Goal: Task Accomplishment & Management: Use online tool/utility

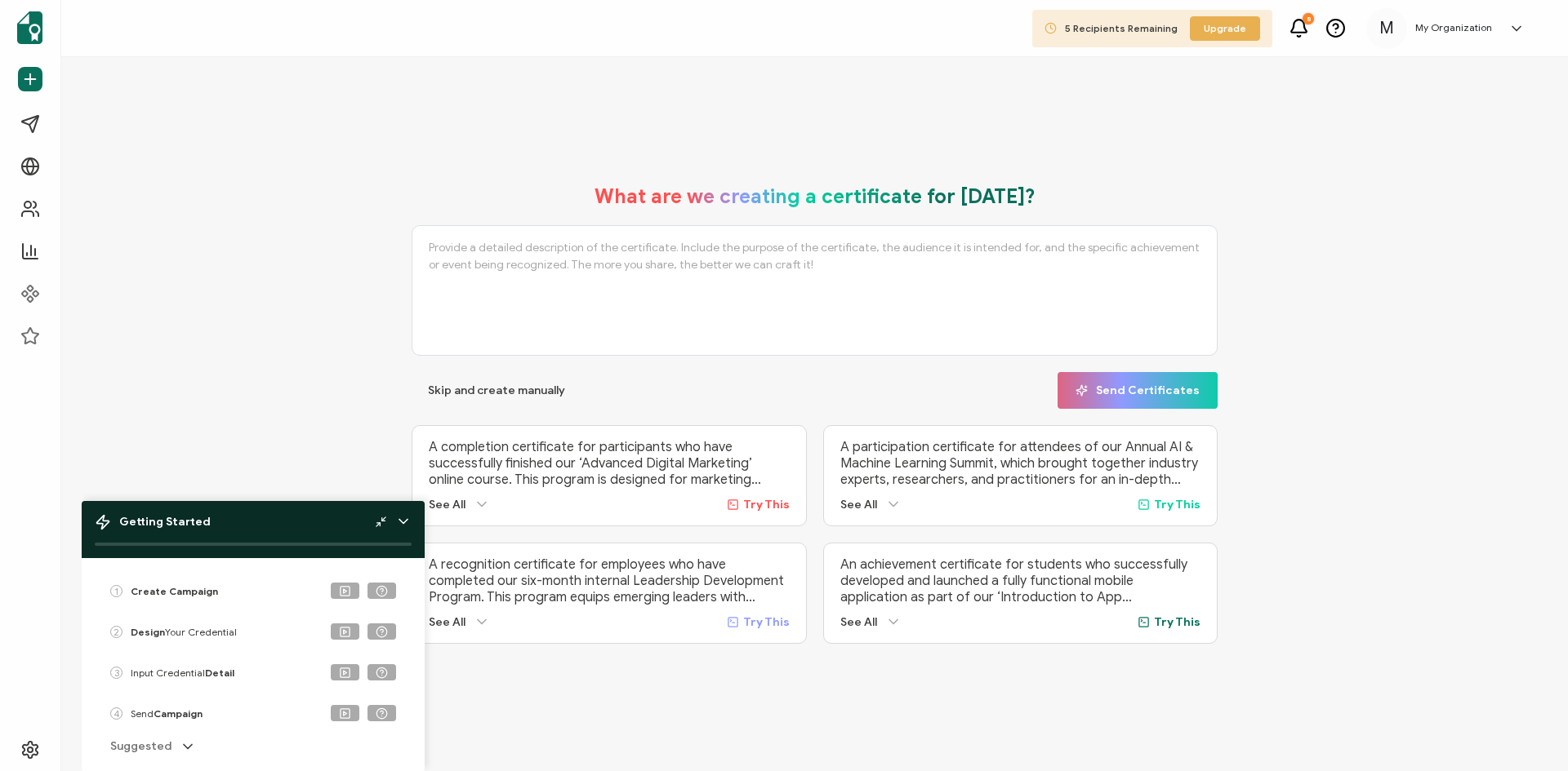
click at [545, 274] on textarea at bounding box center [814, 290] width 806 height 131
type textarea "Online classes"
click at [405, 524] on icon at bounding box center [404, 522] width 17 height 17
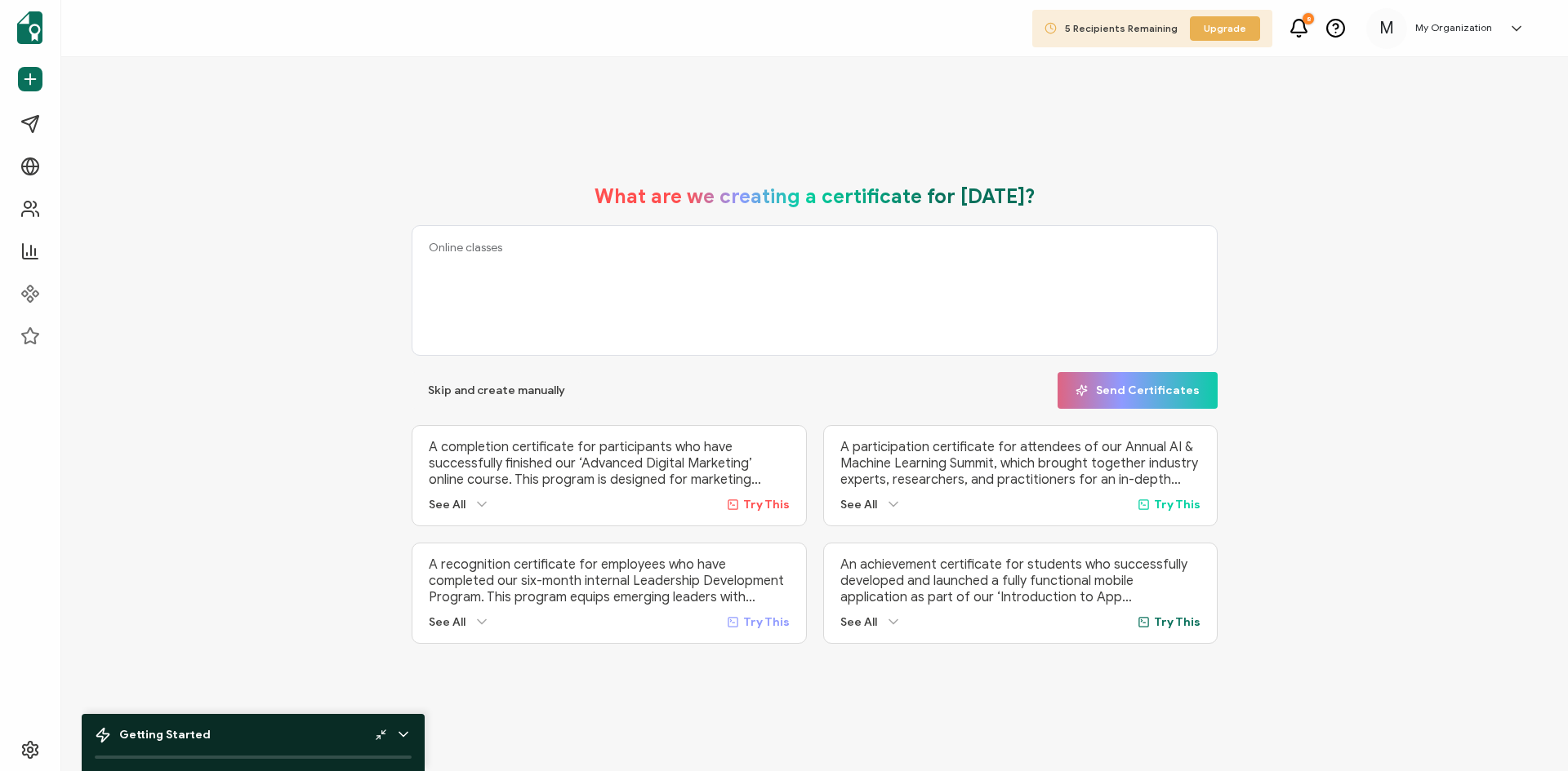
click at [575, 299] on textarea "Online classes" at bounding box center [814, 290] width 806 height 131
click at [1088, 384] on icon "button" at bounding box center [1082, 390] width 13 height 13
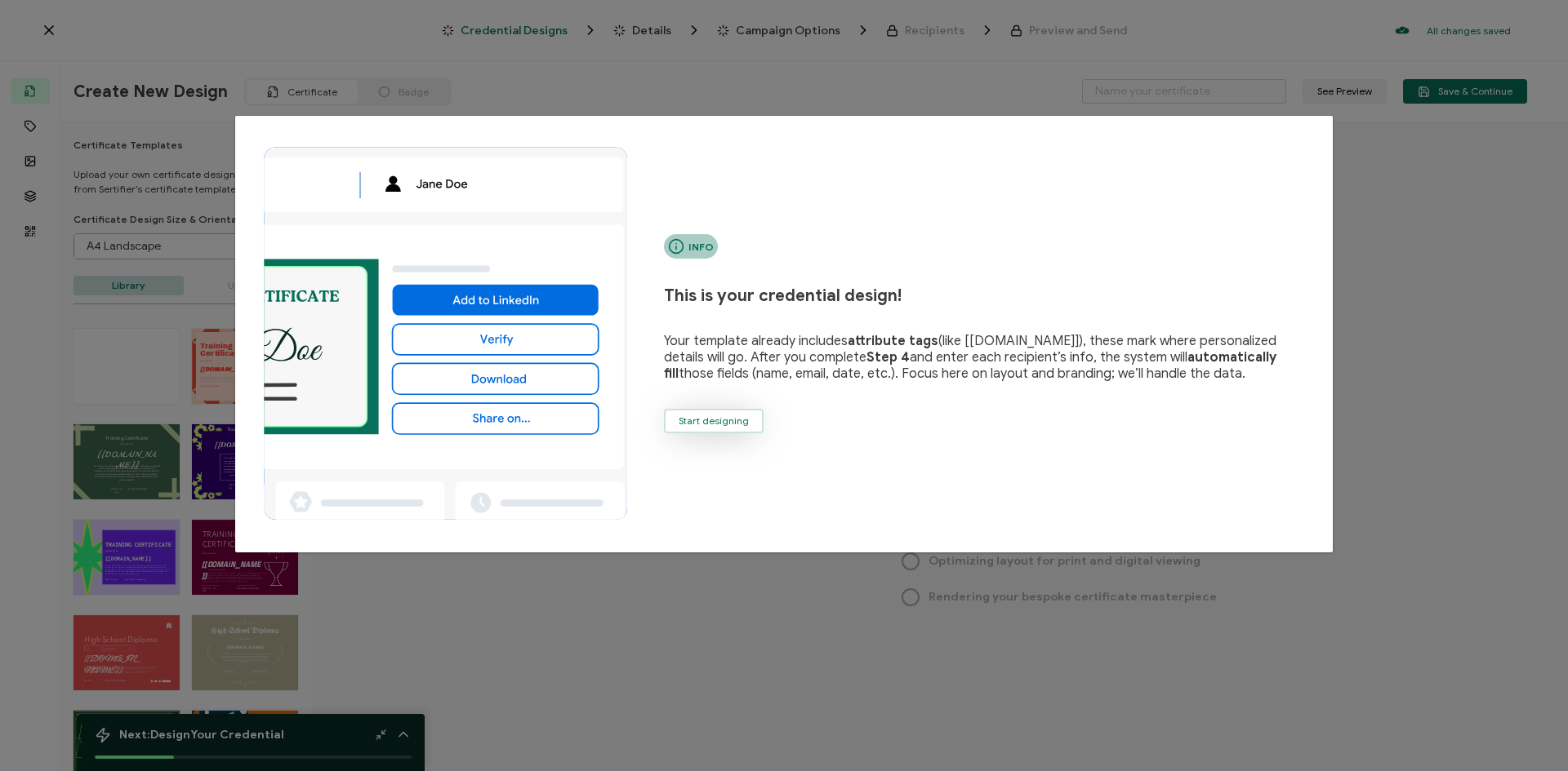
click at [722, 416] on span "Start designing" at bounding box center [714, 421] width 70 height 10
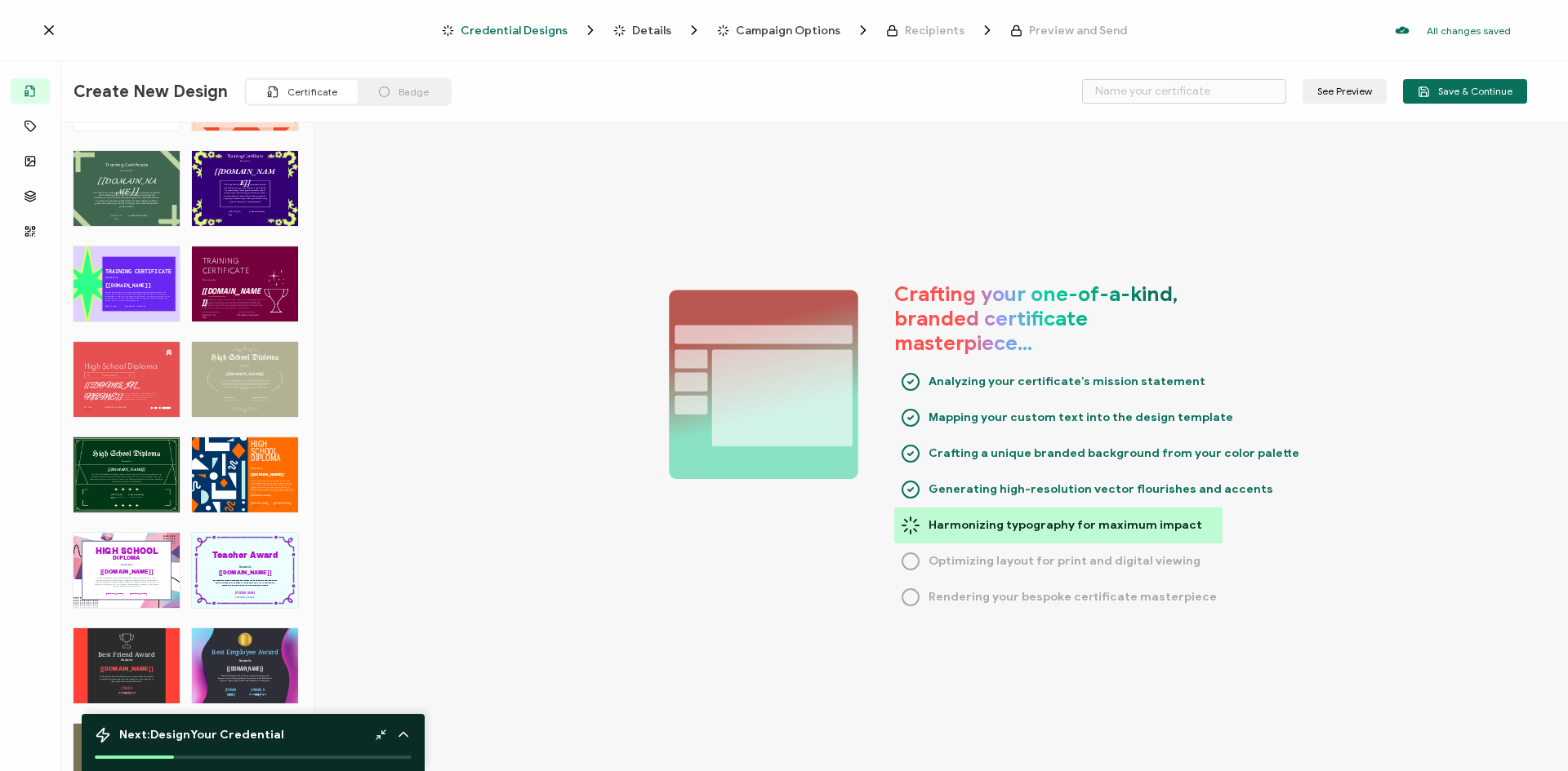
scroll to position [488, 0]
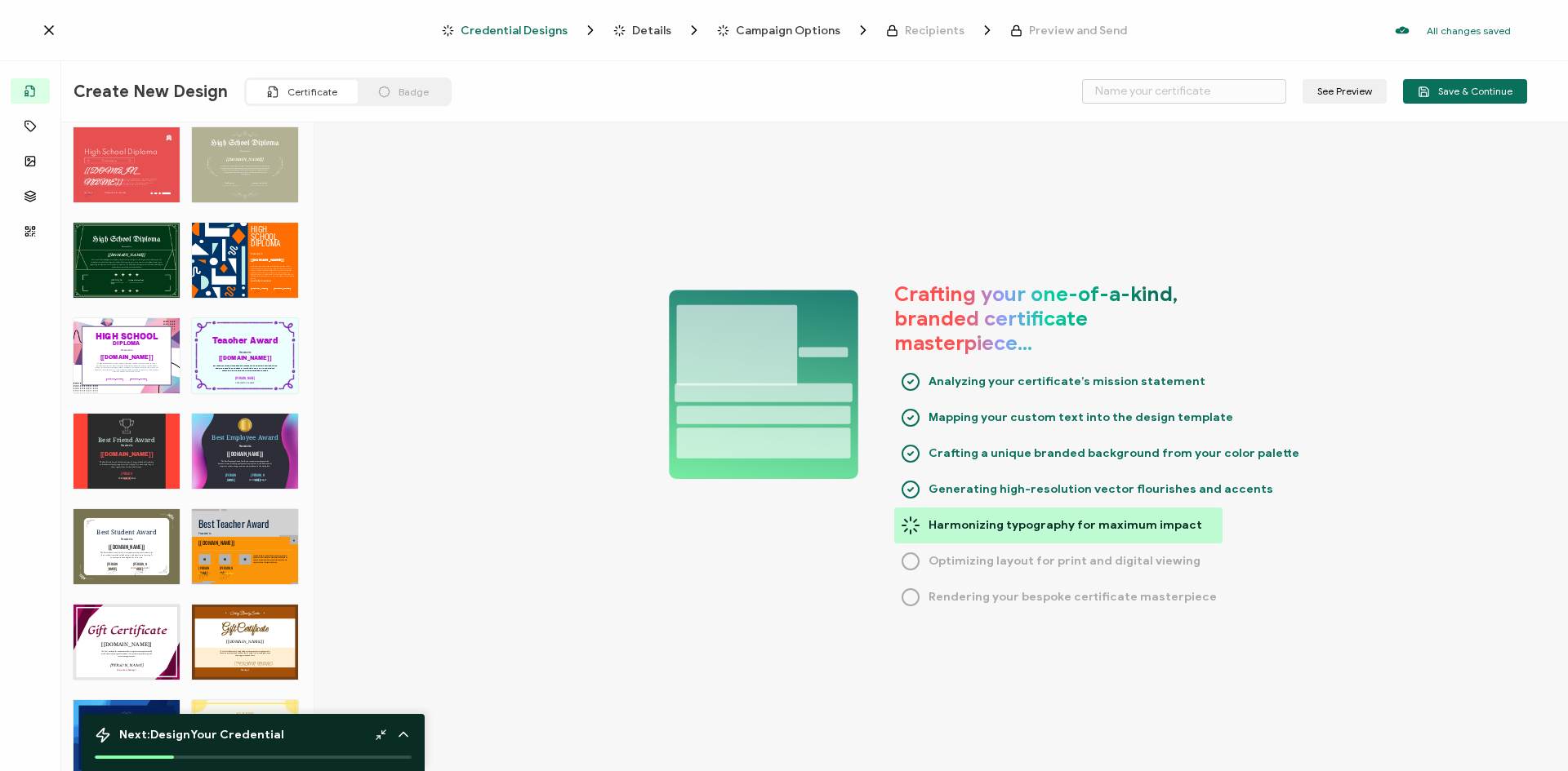
click at [260, 366] on div "Teacher Award The Teacher Award Certificate celebrates the dedication, knowledg…" at bounding box center [244, 356] width 106 height 75
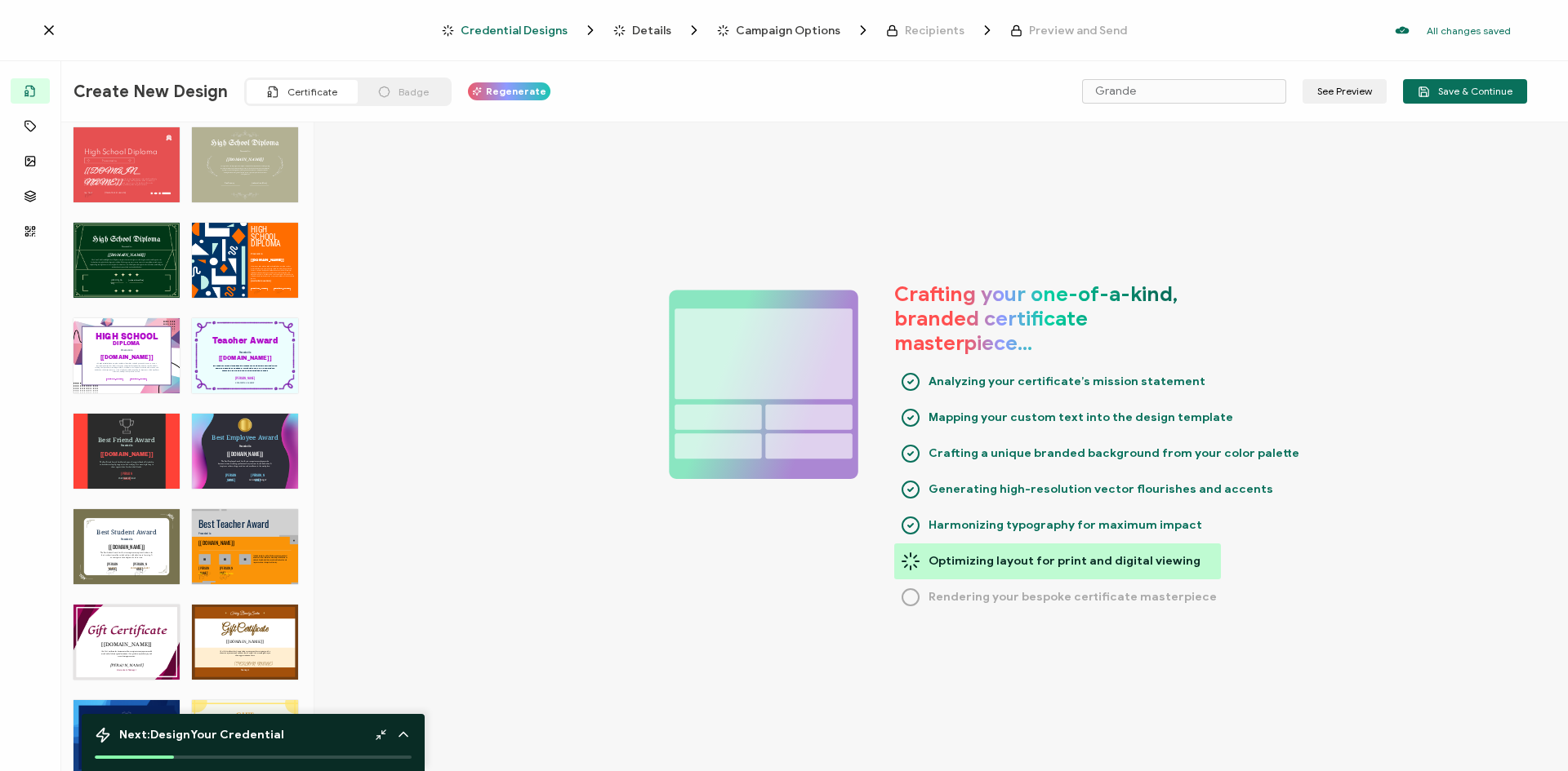
click at [260, 366] on div "Teacher Award The Teacher Award Certificate celebrates the dedication, knowledg…" at bounding box center [244, 356] width 106 height 75
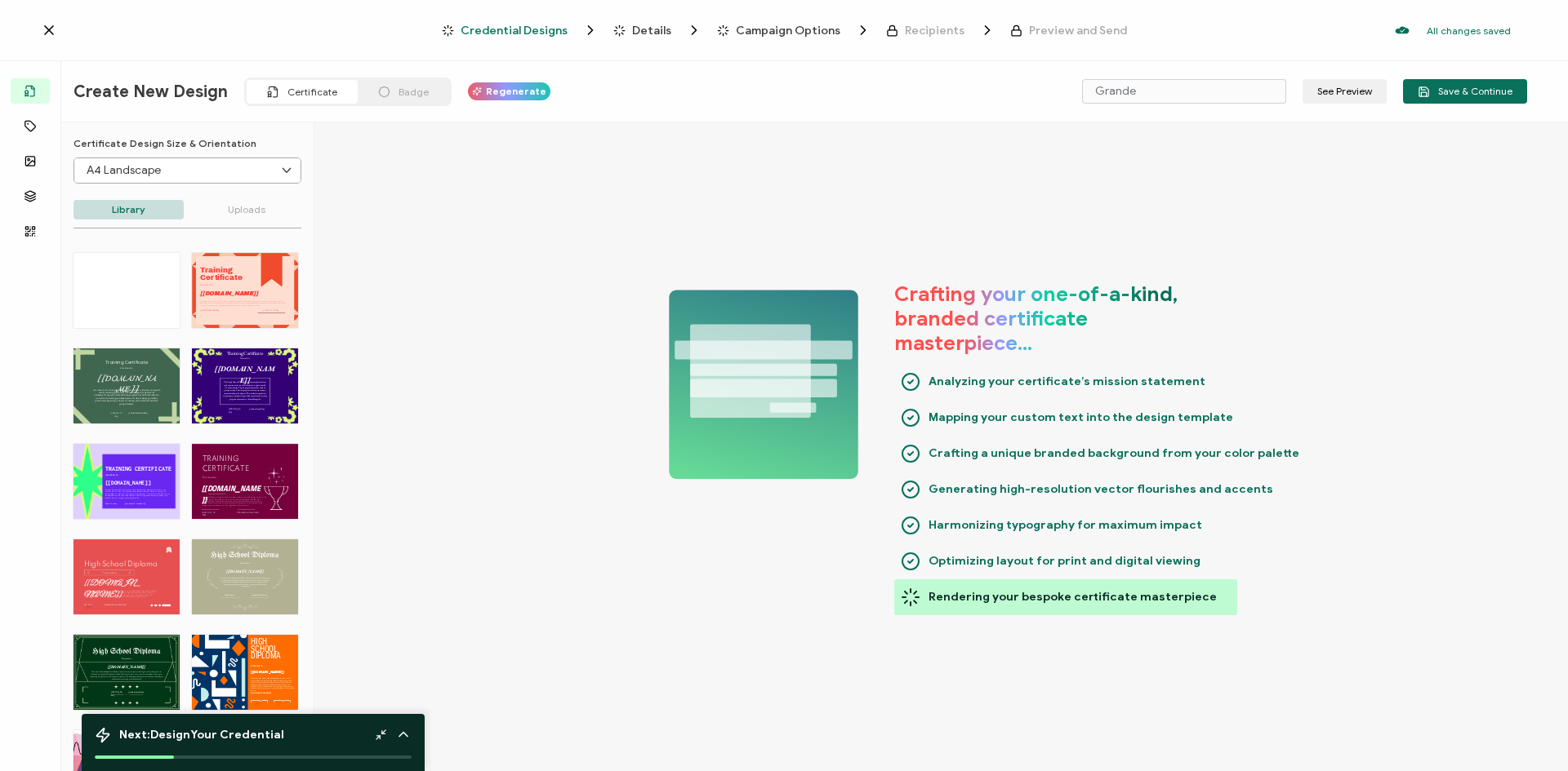
scroll to position [0, 0]
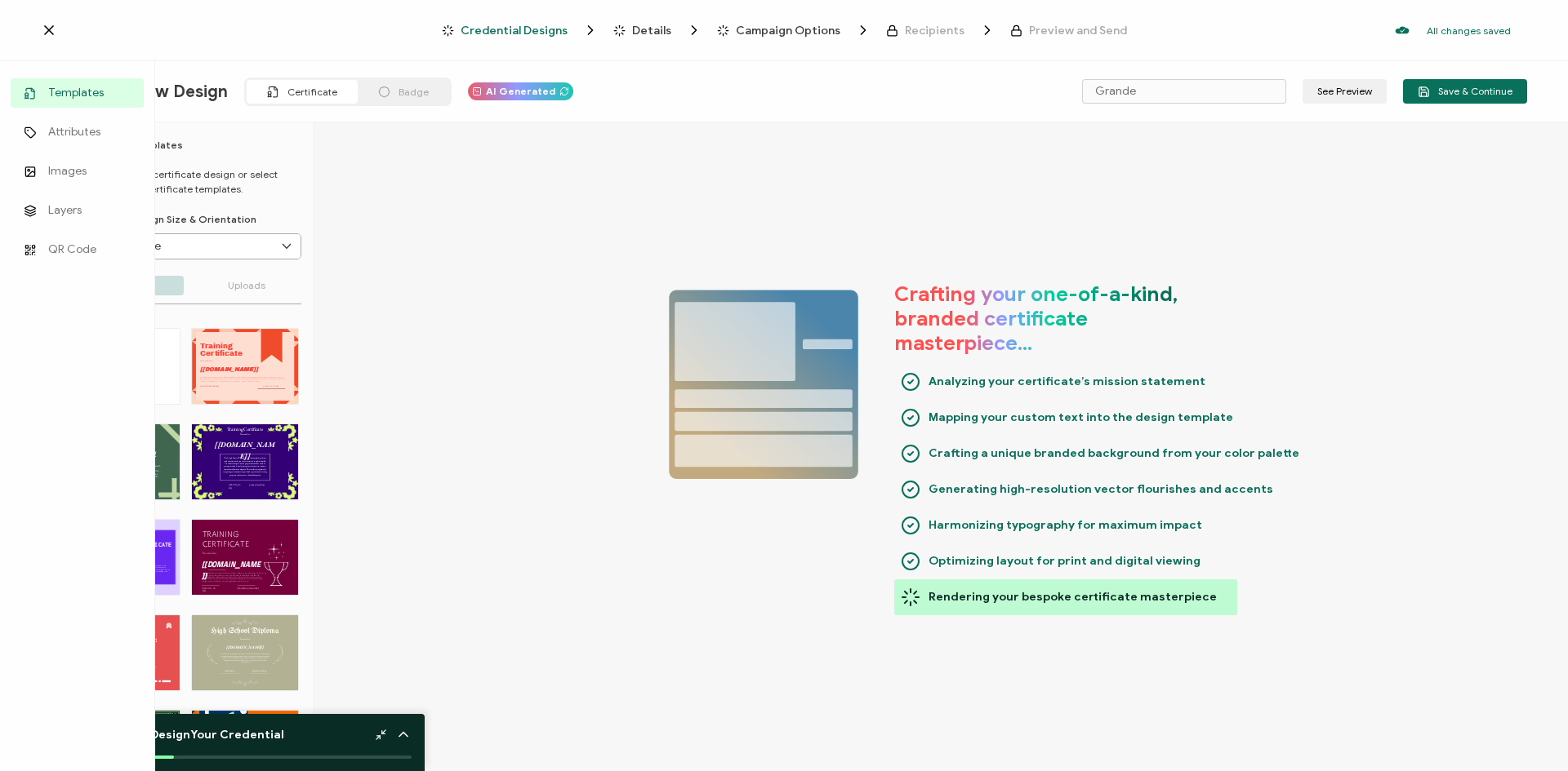
type input "Strouk"
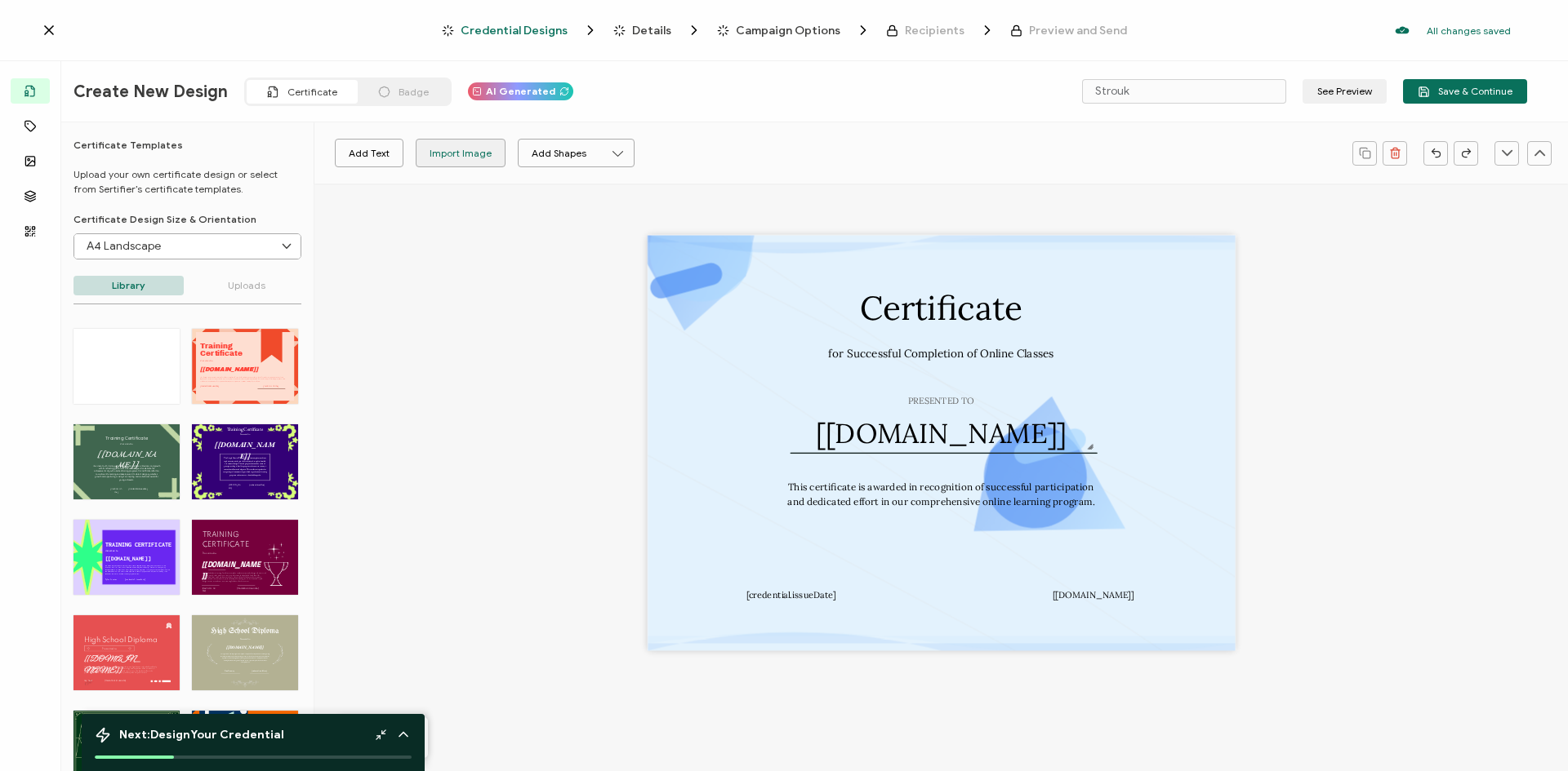
click at [453, 161] on div "Import Image" at bounding box center [460, 153] width 62 height 28
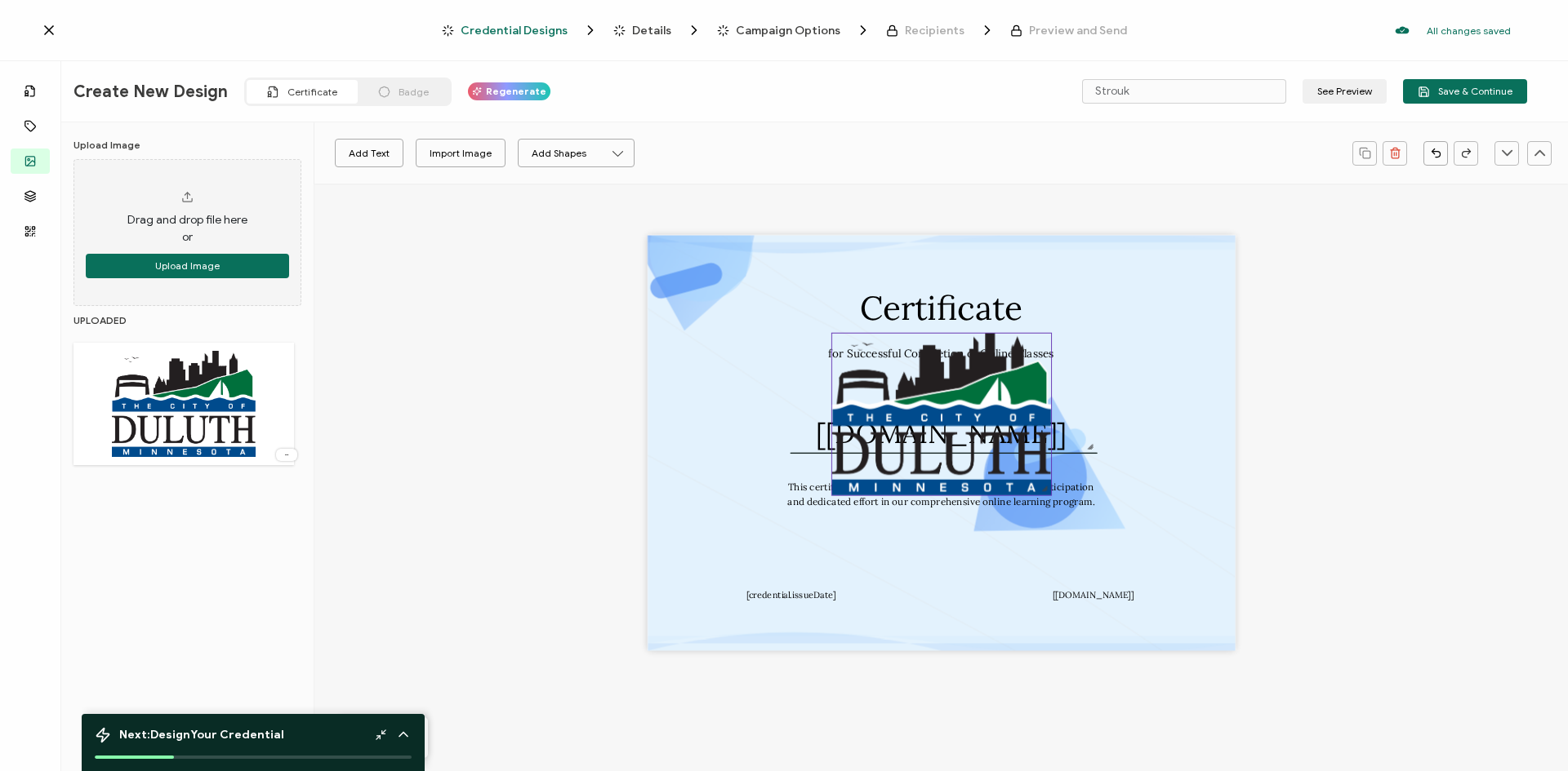
click at [917, 435] on img at bounding box center [941, 414] width 219 height 162
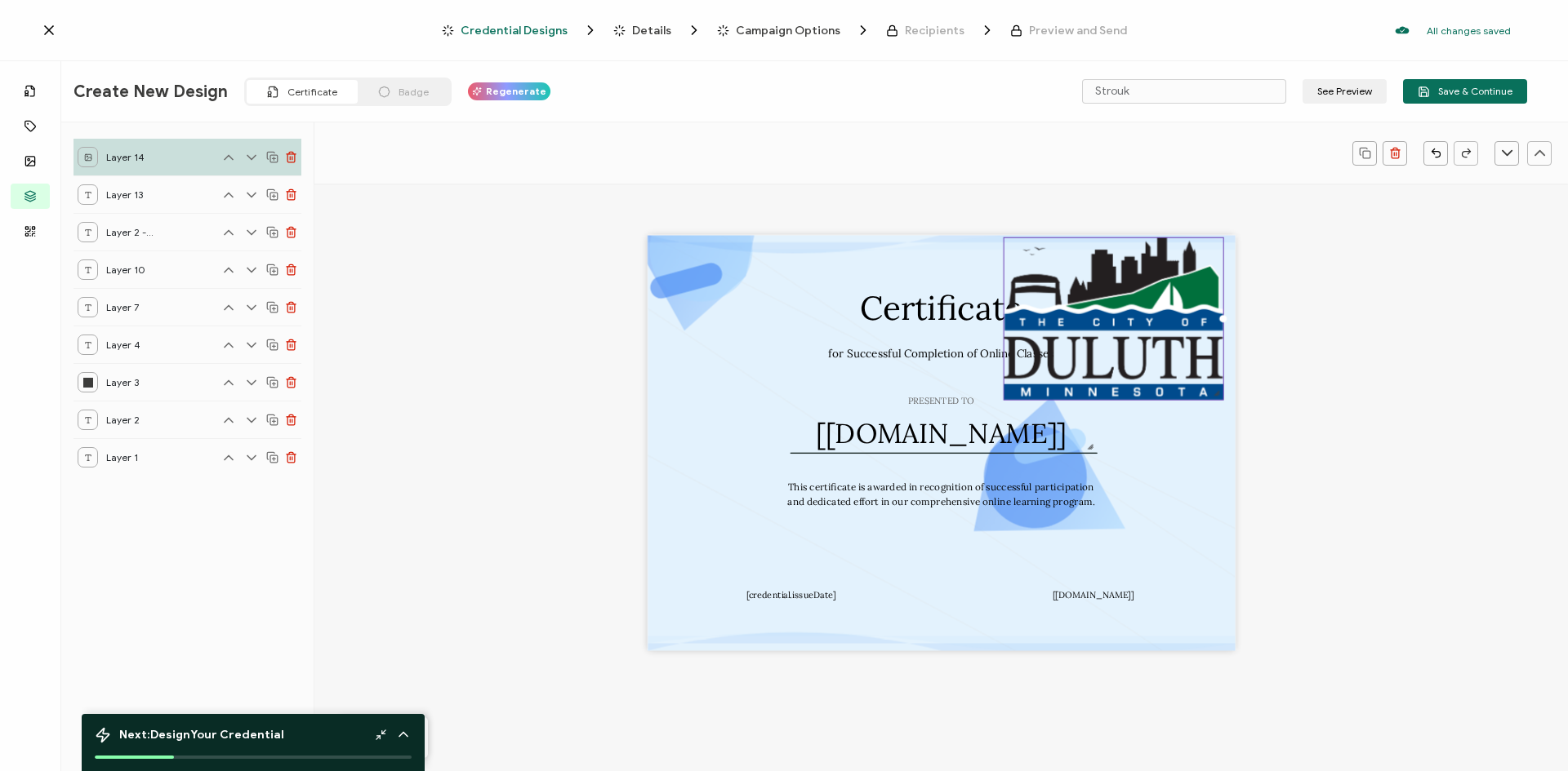
drag, startPoint x: 993, startPoint y: 458, endPoint x: 1166, endPoint y: 365, distance: 196.4
click at [1166, 365] on img at bounding box center [1113, 319] width 219 height 162
click at [1203, 396] on img at bounding box center [1113, 321] width 219 height 162
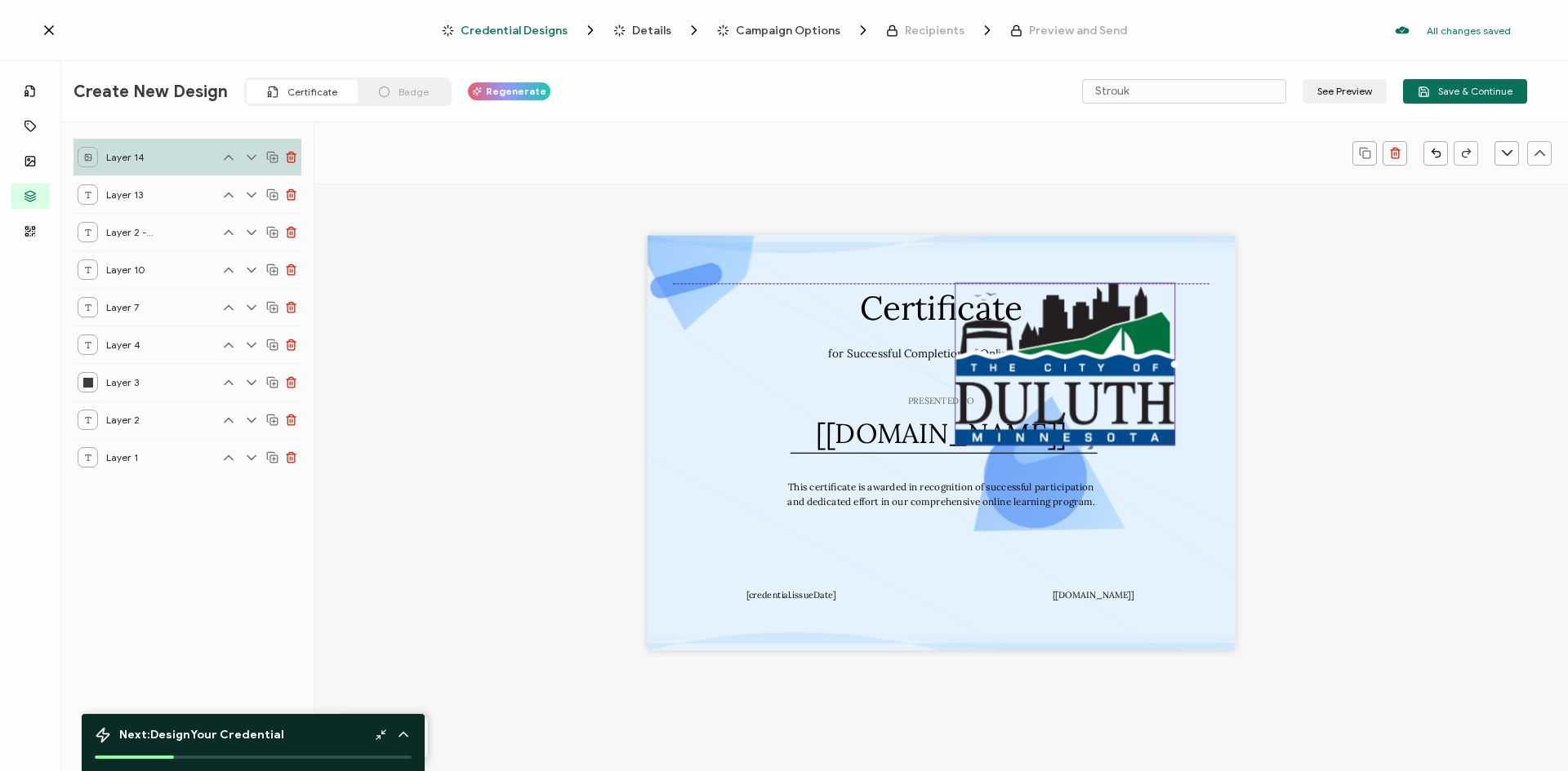
drag, startPoint x: 1219, startPoint y: 270, endPoint x: 1170, endPoint y: 317, distance: 67.9
click at [1170, 317] on img at bounding box center [1065, 365] width 219 height 162
click at [1083, 404] on img at bounding box center [1065, 365] width 219 height 162
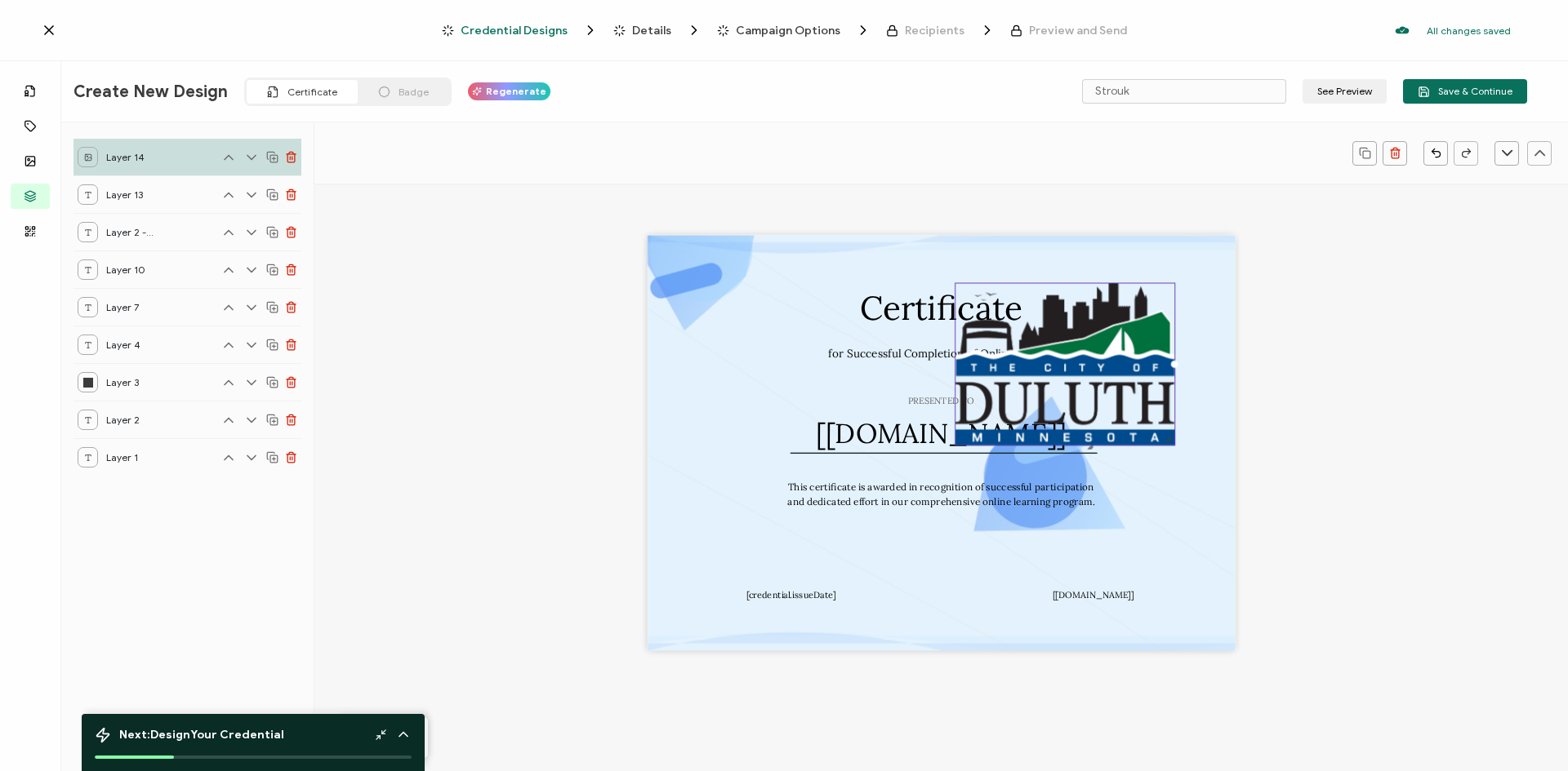
click at [1083, 404] on img at bounding box center [1065, 365] width 219 height 162
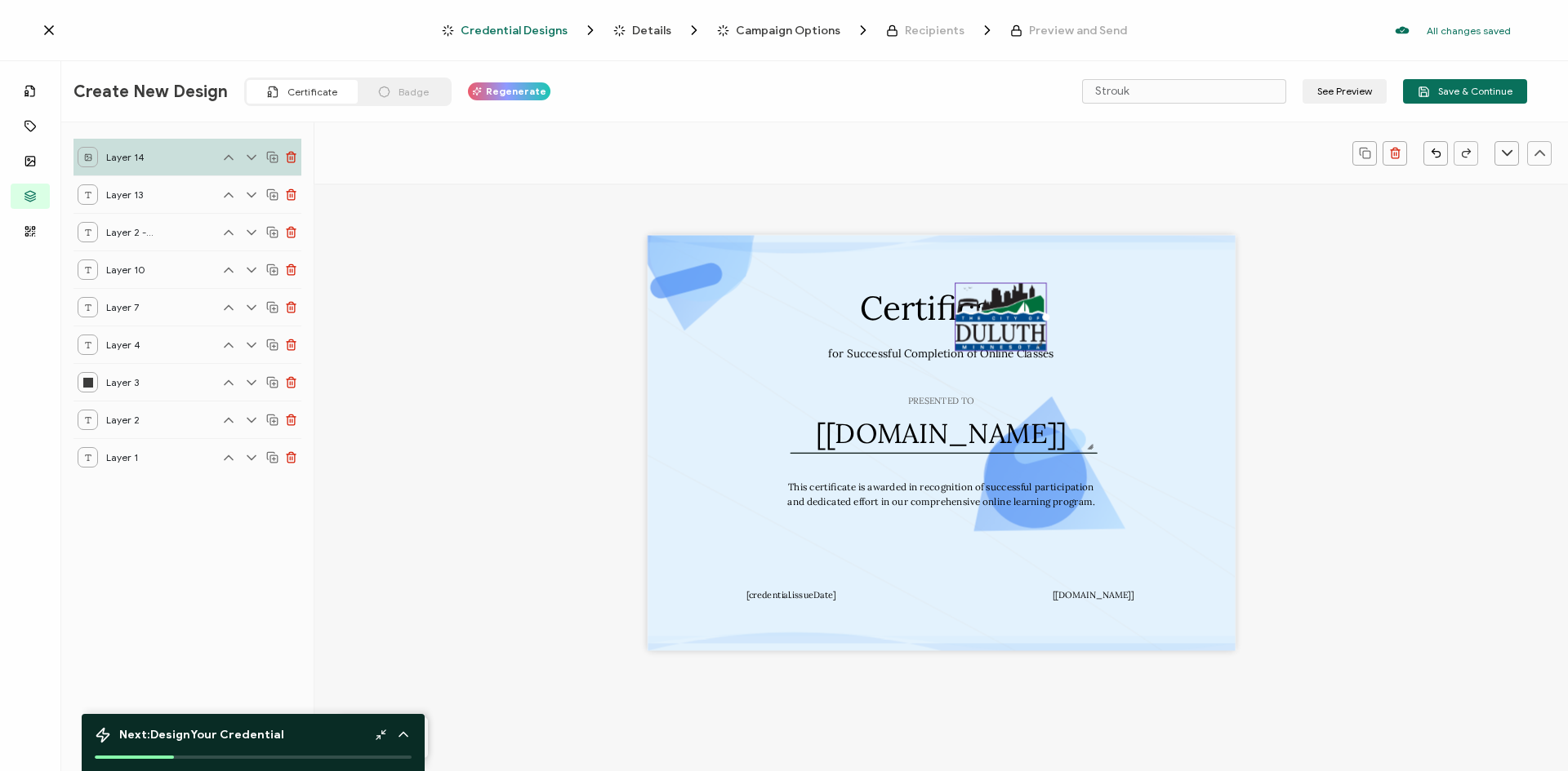
drag, startPoint x: 1168, startPoint y: 439, endPoint x: 1028, endPoint y: 333, distance: 175.6
click at [1028, 333] on div at bounding box center [1001, 317] width 93 height 68
click at [945, 573] on div "Certificate PRESENTED TO The recipient’s full name, which will be automatically…" at bounding box center [941, 443] width 588 height 415
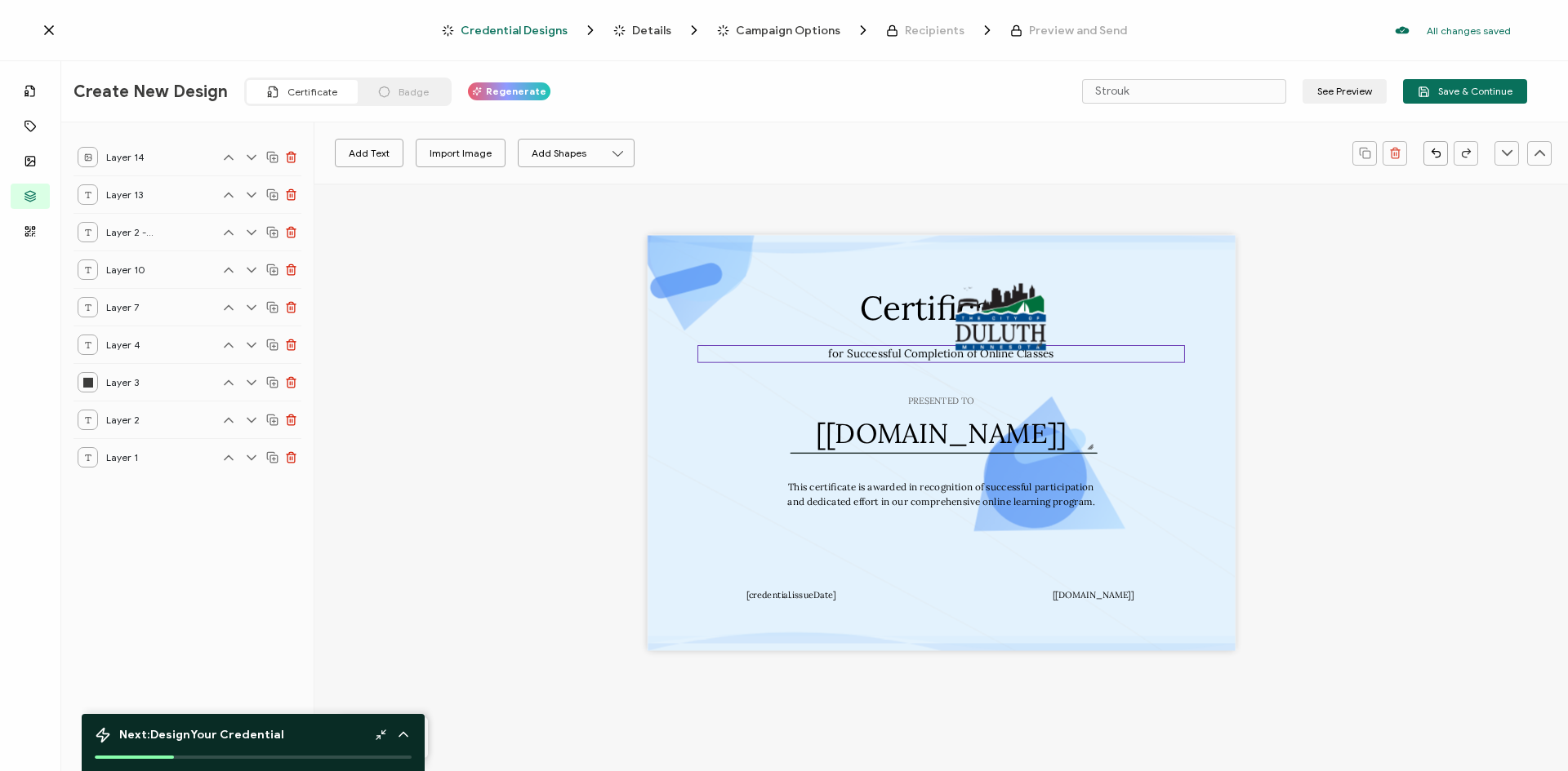
drag, startPoint x: 1006, startPoint y: 348, endPoint x: 823, endPoint y: 347, distance: 183.0
click at [823, 347] on div "Certificate PRESENTED TO The recipient’s full name, which will be automatically…" at bounding box center [941, 443] width 588 height 415
drag, startPoint x: 996, startPoint y: 334, endPoint x: 1107, endPoint y: 293, distance: 118.3
click at [1113, 291] on div "Certificate PRESENTED TO The recipient’s full name, which will be automatically…" at bounding box center [941, 443] width 588 height 415
drag, startPoint x: 1008, startPoint y: 309, endPoint x: 1227, endPoint y: 343, distance: 221.6
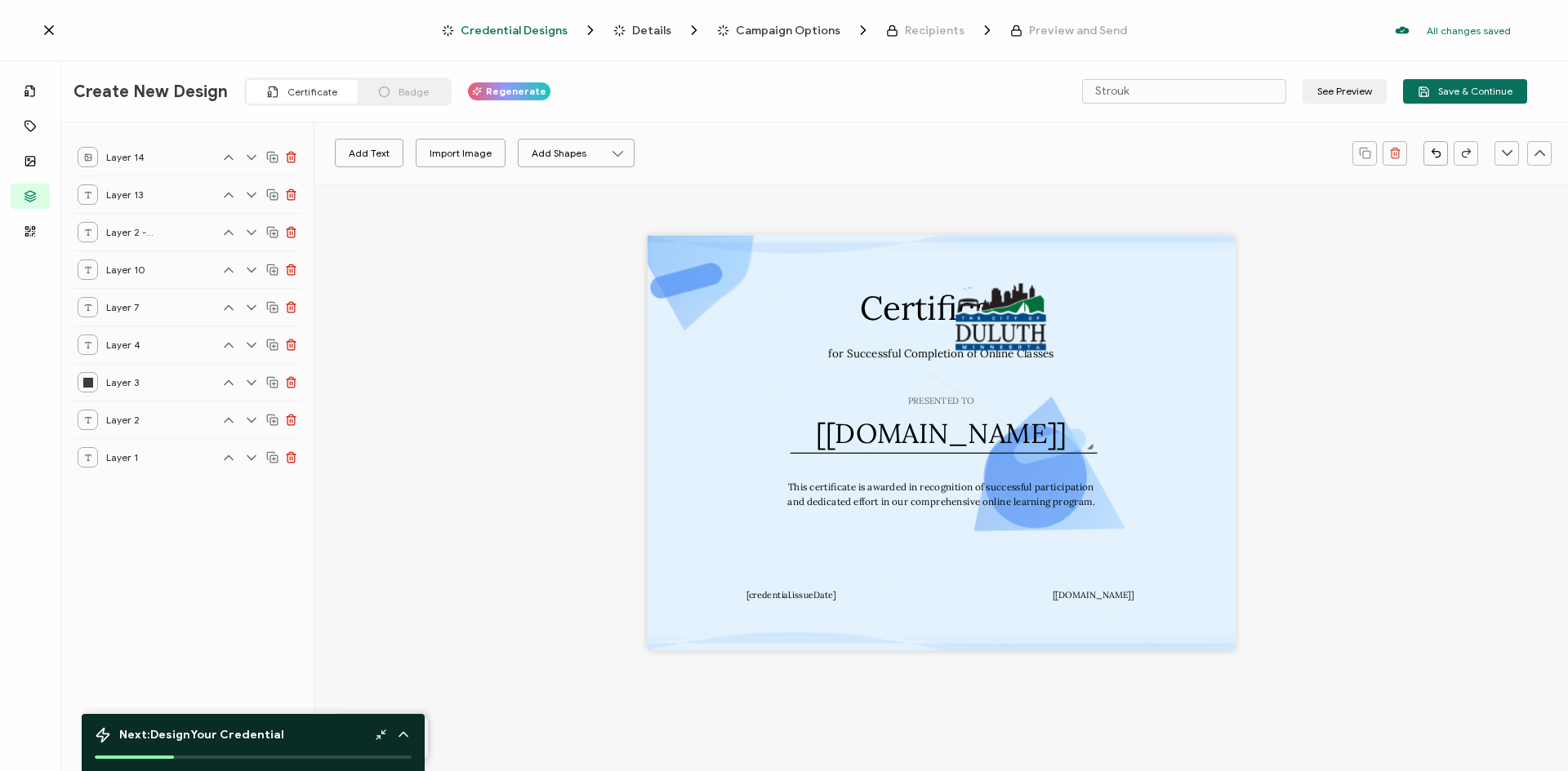
click at [1227, 343] on div "Certificate PRESENTED TO The recipient’s full name, which will be automatically…" at bounding box center [941, 443] width 588 height 415
drag, startPoint x: 1009, startPoint y: 341, endPoint x: 882, endPoint y: 487, distance: 193.5
click at [882, 487] on div "Certificate PRESENTED TO The recipient’s full name, which will be automatically…" at bounding box center [941, 443] width 588 height 415
drag, startPoint x: 997, startPoint y: 331, endPoint x: 686, endPoint y: 320, distance: 311.2
click at [686, 320] on div "Certificate PRESENTED TO The recipient’s full name, which will be automatically…" at bounding box center [941, 443] width 588 height 415
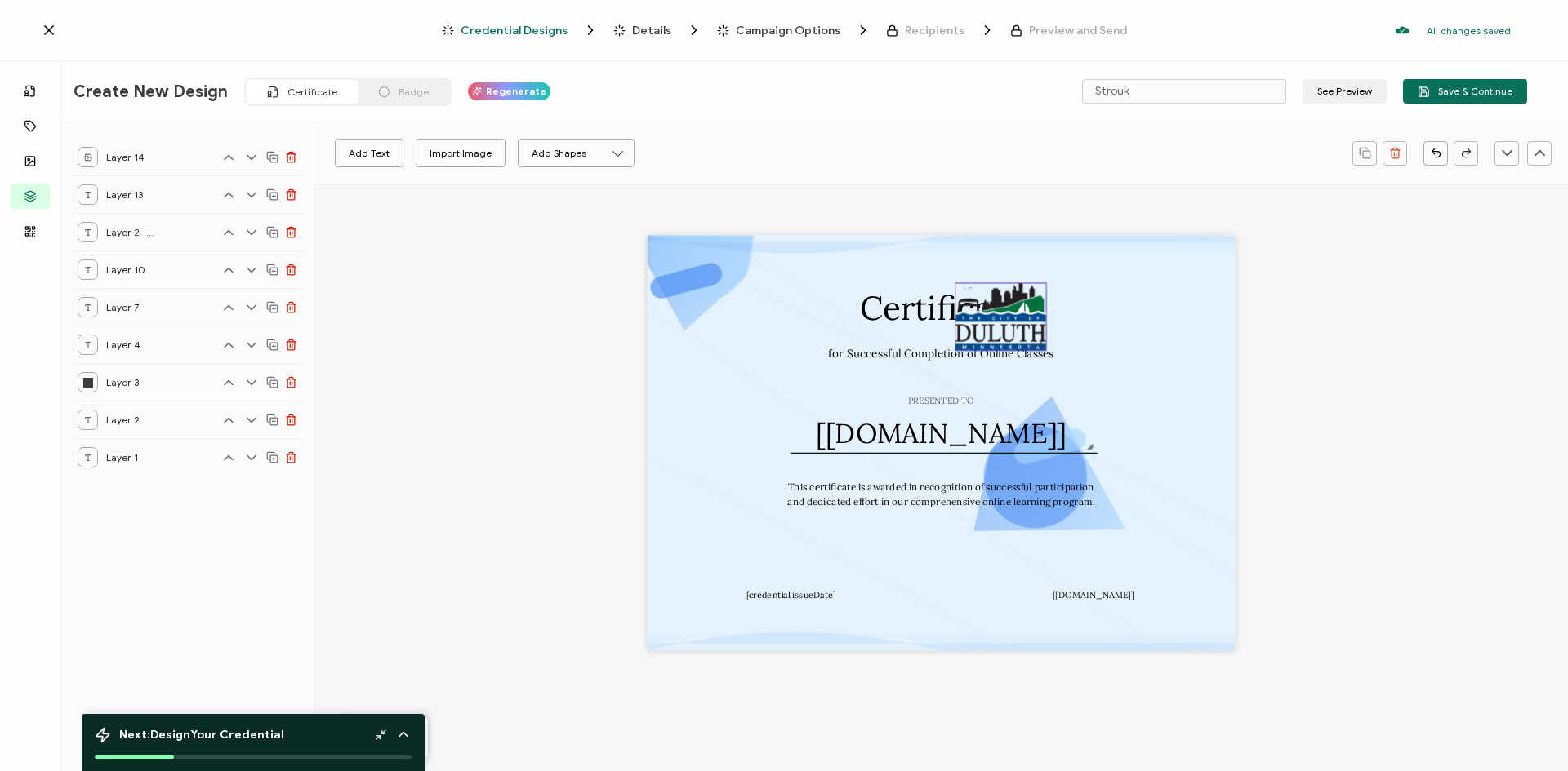
drag, startPoint x: 1007, startPoint y: 298, endPoint x: 998, endPoint y: 328, distance: 31.3
click at [998, 328] on img at bounding box center [1001, 317] width 91 height 66
click at [998, 324] on img at bounding box center [1001, 317] width 91 height 66
drag, startPoint x: 998, startPoint y: 324, endPoint x: 1162, endPoint y: 323, distance: 164.0
click at [1162, 323] on div "Certificate PRESENTED TO The recipient’s full name, which will be automatically…" at bounding box center [941, 443] width 588 height 415
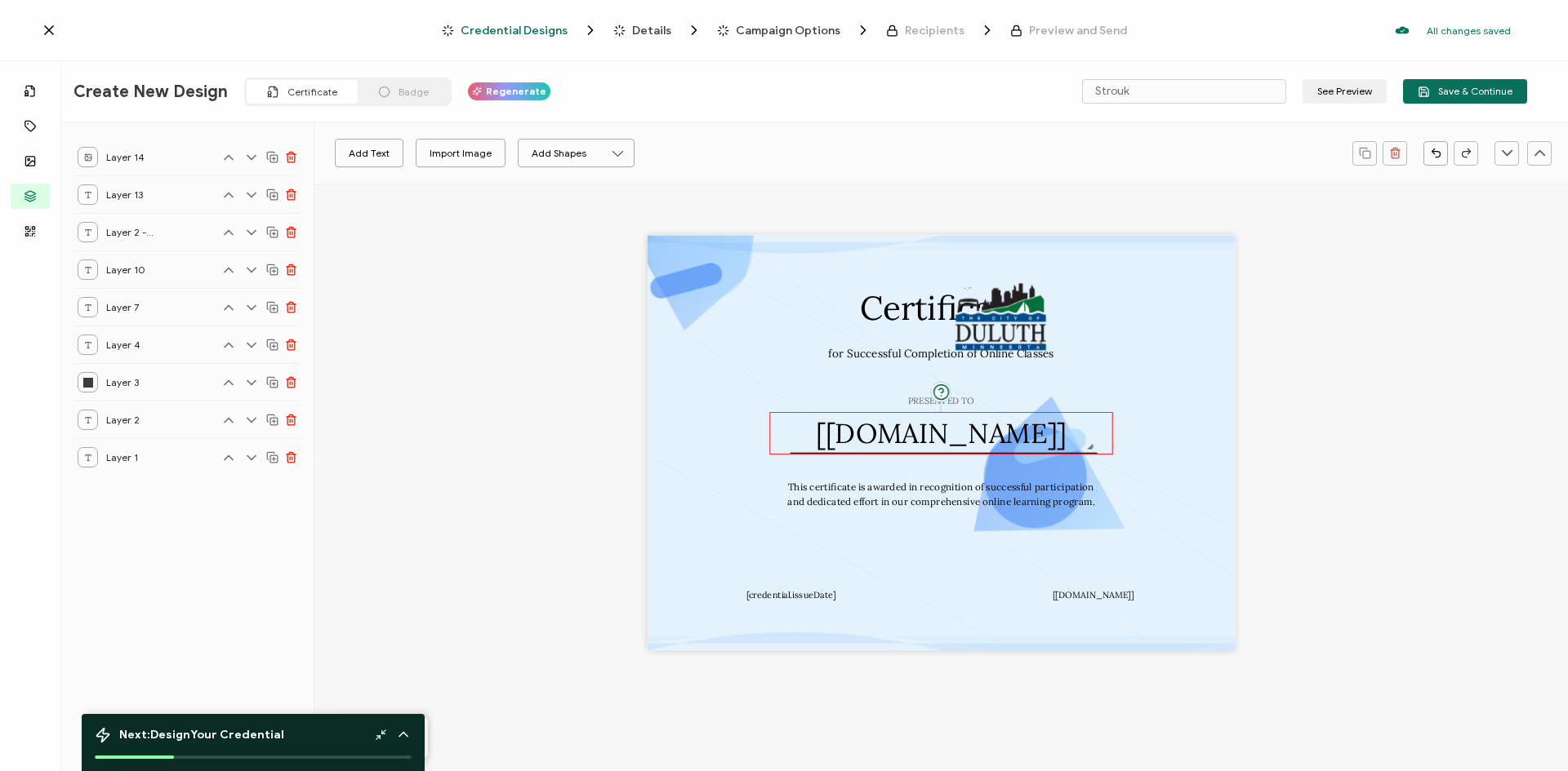
drag, startPoint x: 998, startPoint y: 323, endPoint x: 897, endPoint y: 428, distance: 145.7
click at [880, 438] on div "Certificate PRESENTED TO The recipient’s full name, which will be automatically…" at bounding box center [941, 443] width 588 height 415
click at [937, 432] on pre "[[DOMAIN_NAME]]" at bounding box center [941, 432] width 251 height 34
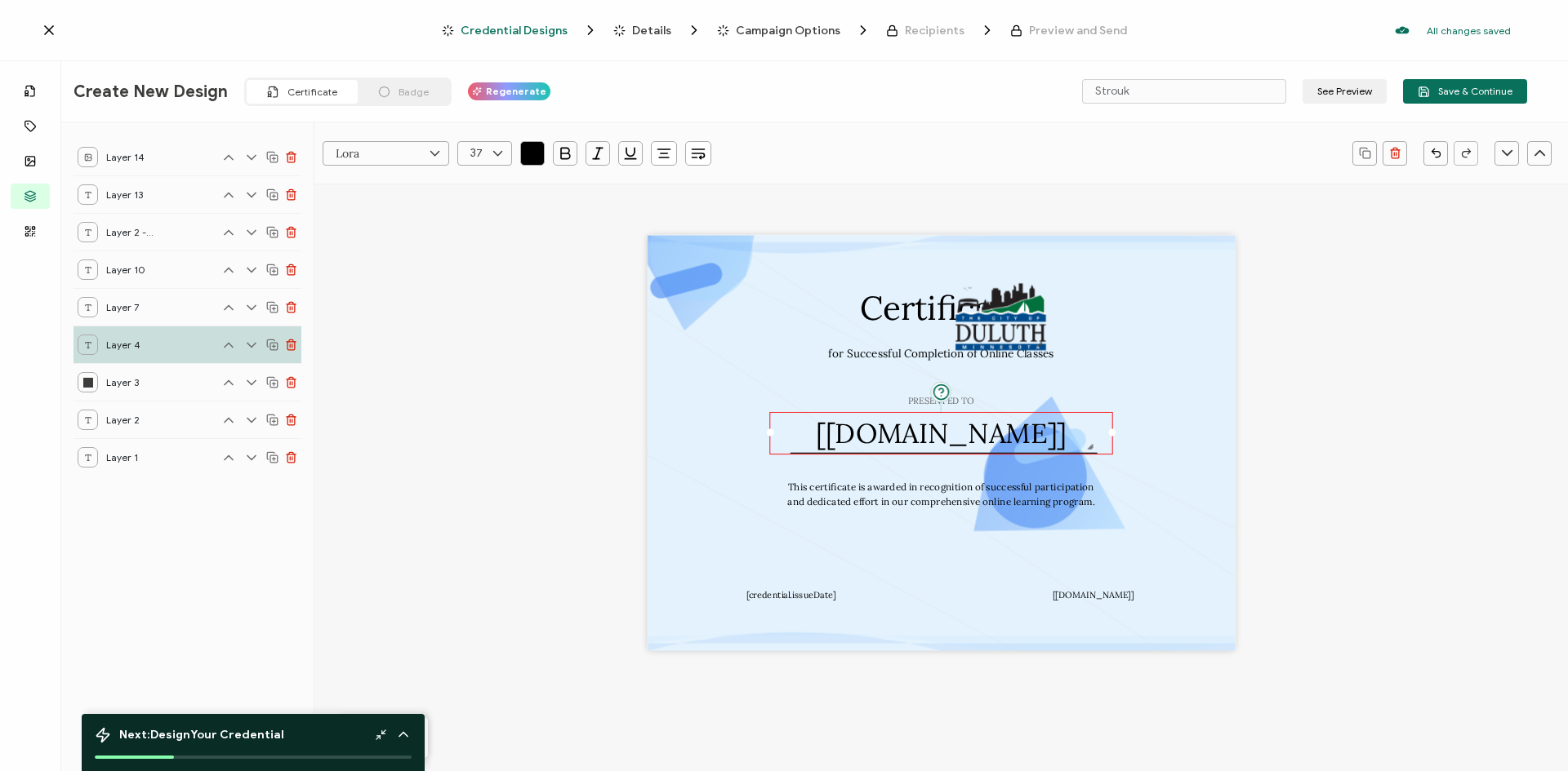
click at [937, 432] on pre "[[DOMAIN_NAME]]" at bounding box center [941, 432] width 251 height 34
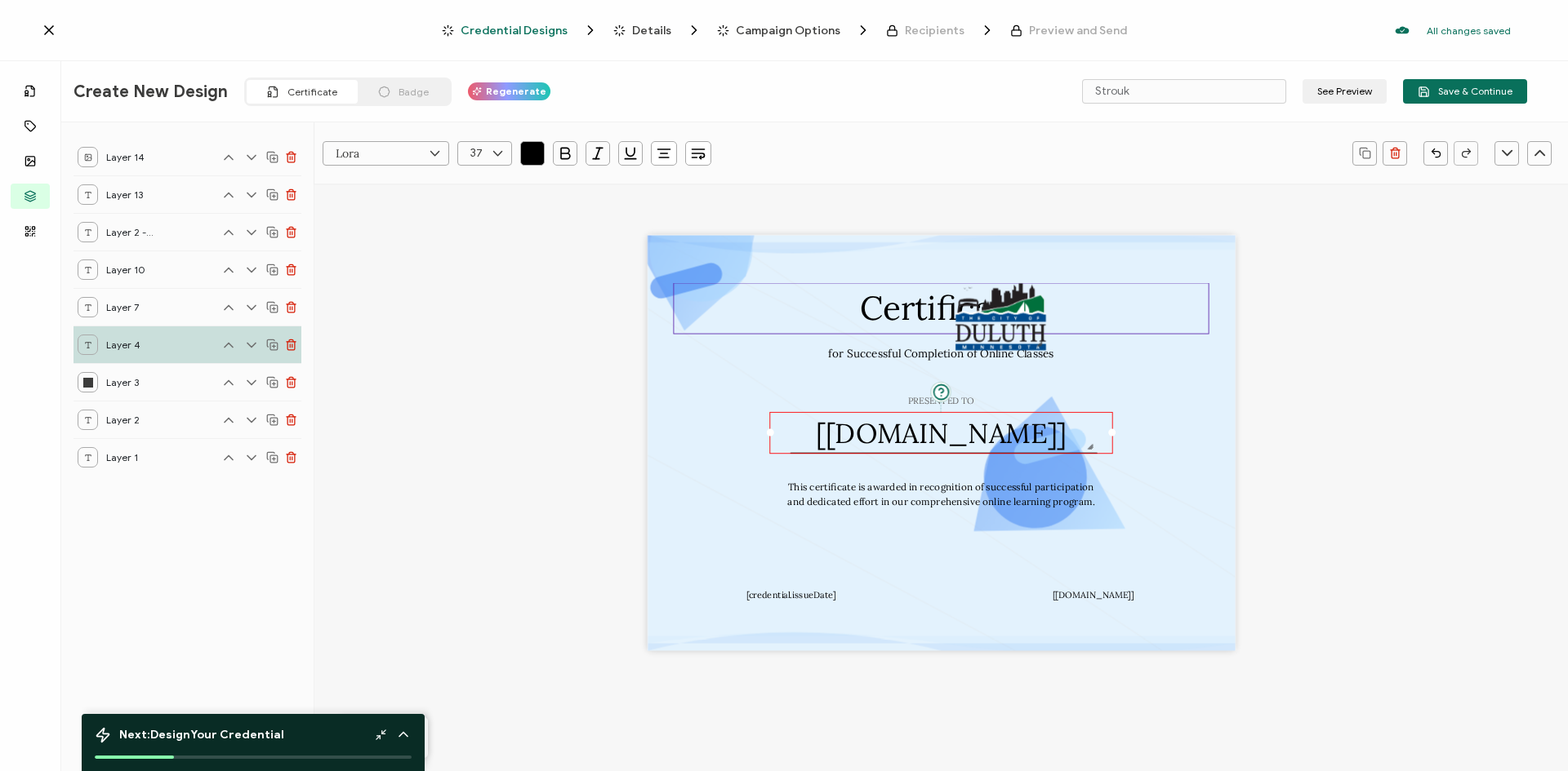
click at [923, 306] on pre "Certificate" at bounding box center [941, 308] width 162 height 42
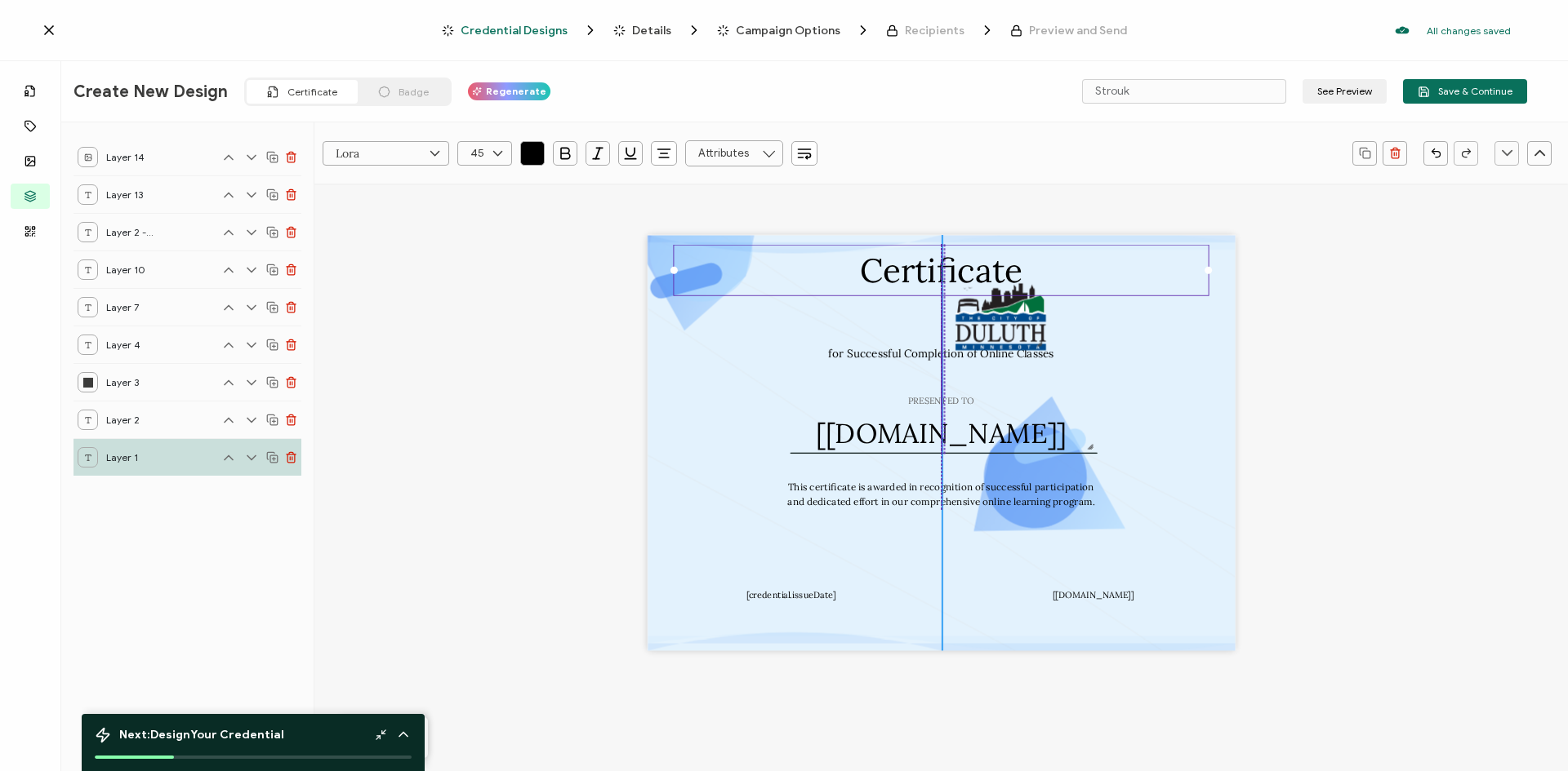
drag, startPoint x: 991, startPoint y: 320, endPoint x: 993, endPoint y: 282, distance: 38.1
click at [993, 282] on pre "Certificate" at bounding box center [941, 270] width 162 height 42
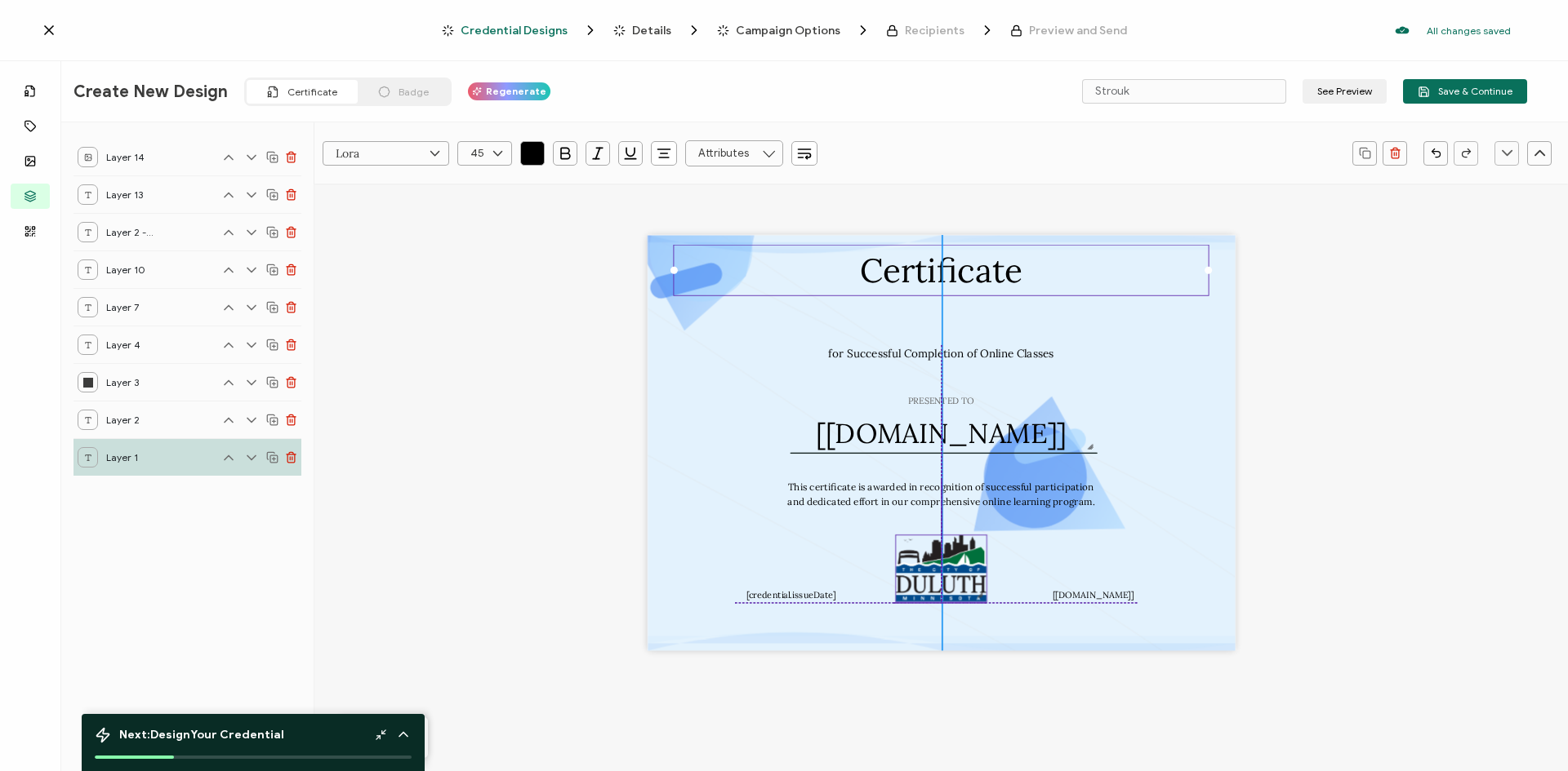
drag, startPoint x: 1018, startPoint y: 333, endPoint x: 957, endPoint y: 583, distance: 257.3
click at [957, 583] on img at bounding box center [941, 568] width 91 height 66
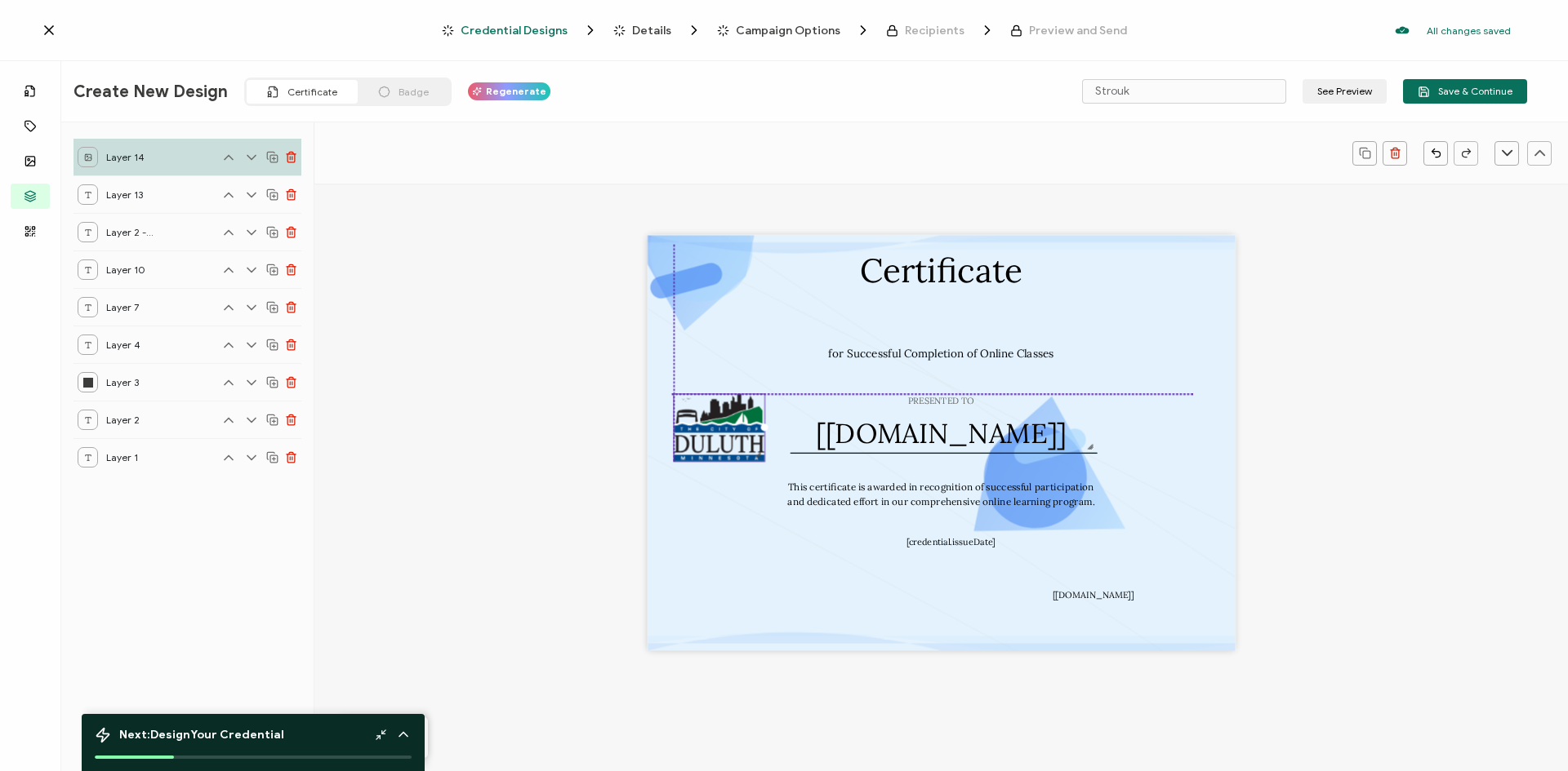
drag, startPoint x: 994, startPoint y: 336, endPoint x: 711, endPoint y: 447, distance: 304.0
click at [711, 447] on img at bounding box center [719, 428] width 91 height 66
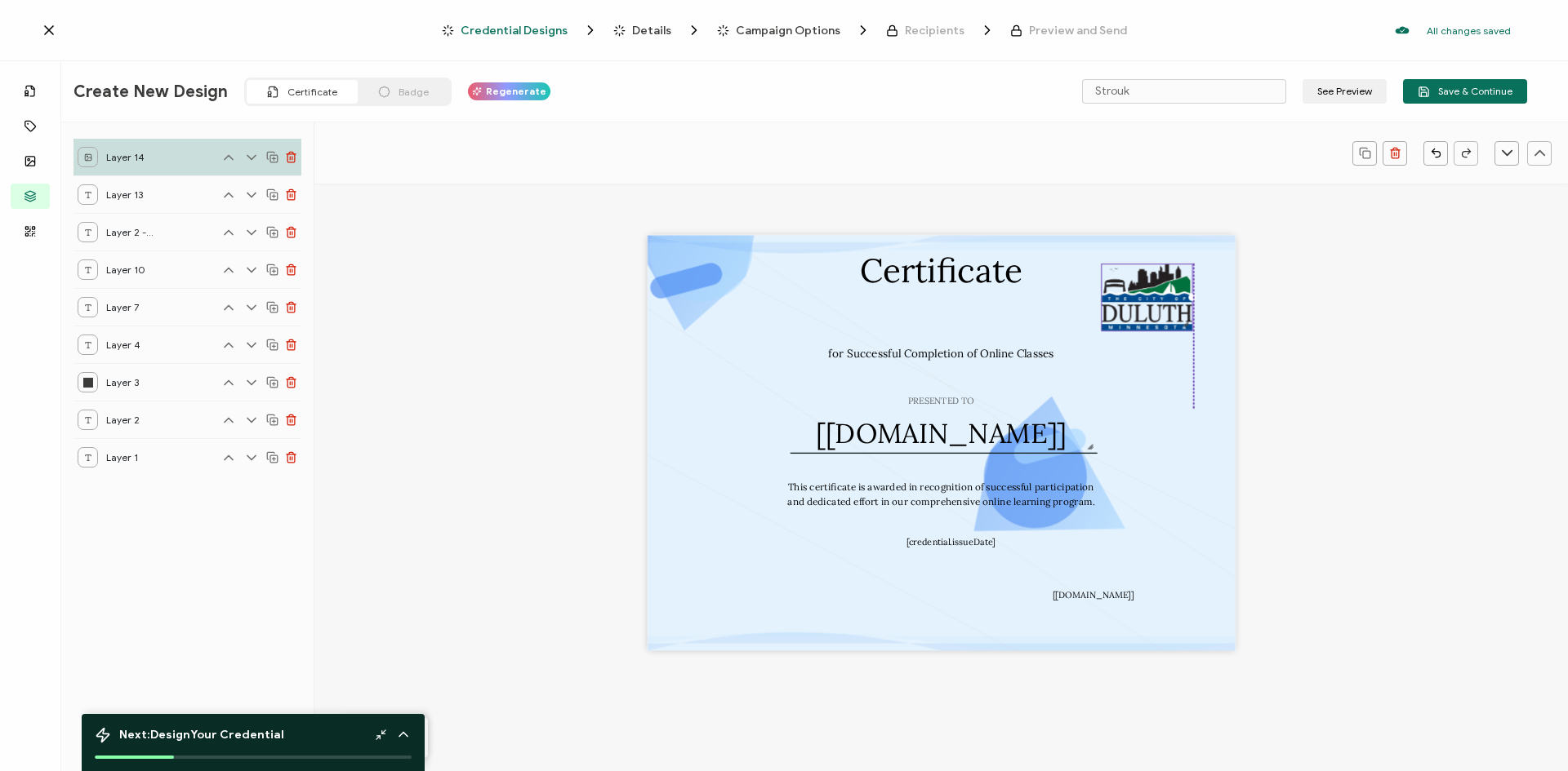
drag, startPoint x: 714, startPoint y: 440, endPoint x: 1145, endPoint y: 309, distance: 450.5
click at [1145, 309] on img at bounding box center [1147, 297] width 91 height 66
drag, startPoint x: 958, startPoint y: 544, endPoint x: 800, endPoint y: 599, distance: 167.3
click at [800, 599] on pre "[credential.issueDate]" at bounding box center [792, 595] width 89 height 12
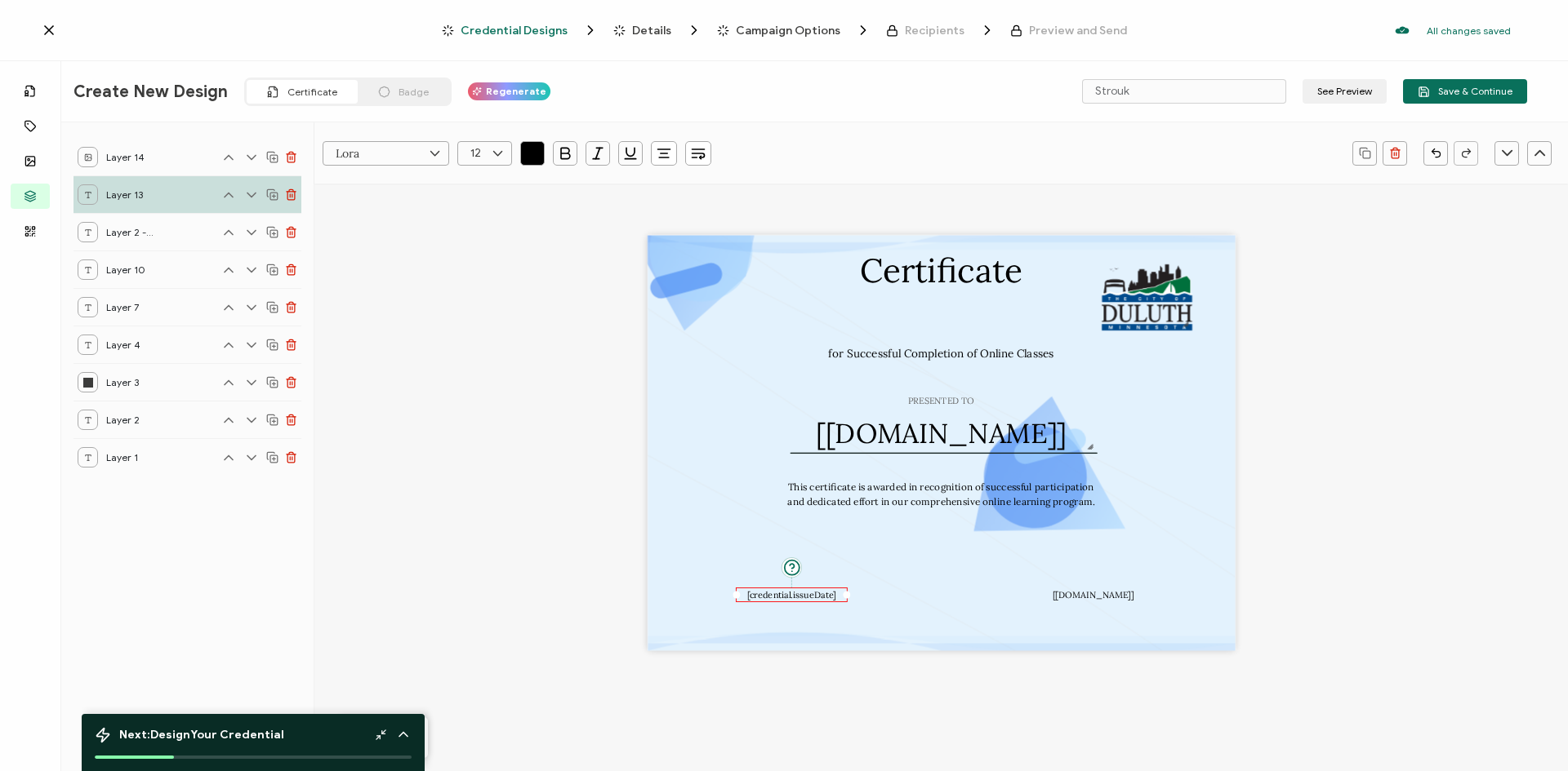
click at [1145, 535] on div "Certificate PRESENTED TO The recipient’s full name, which will be automatically…" at bounding box center [941, 443] width 588 height 415
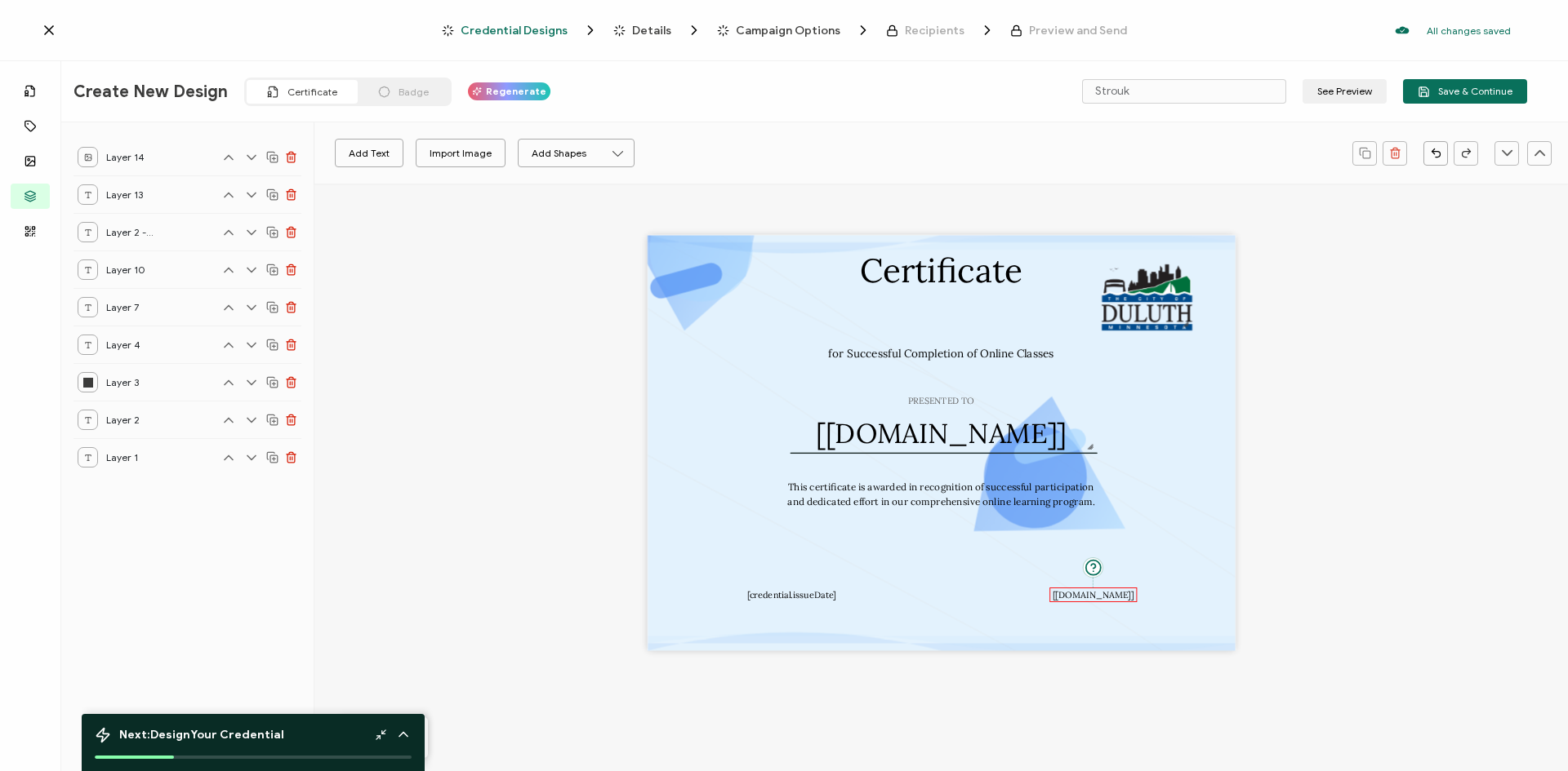
click at [1102, 595] on pre "[[DOMAIN_NAME]]" at bounding box center [1093, 595] width 82 height 12
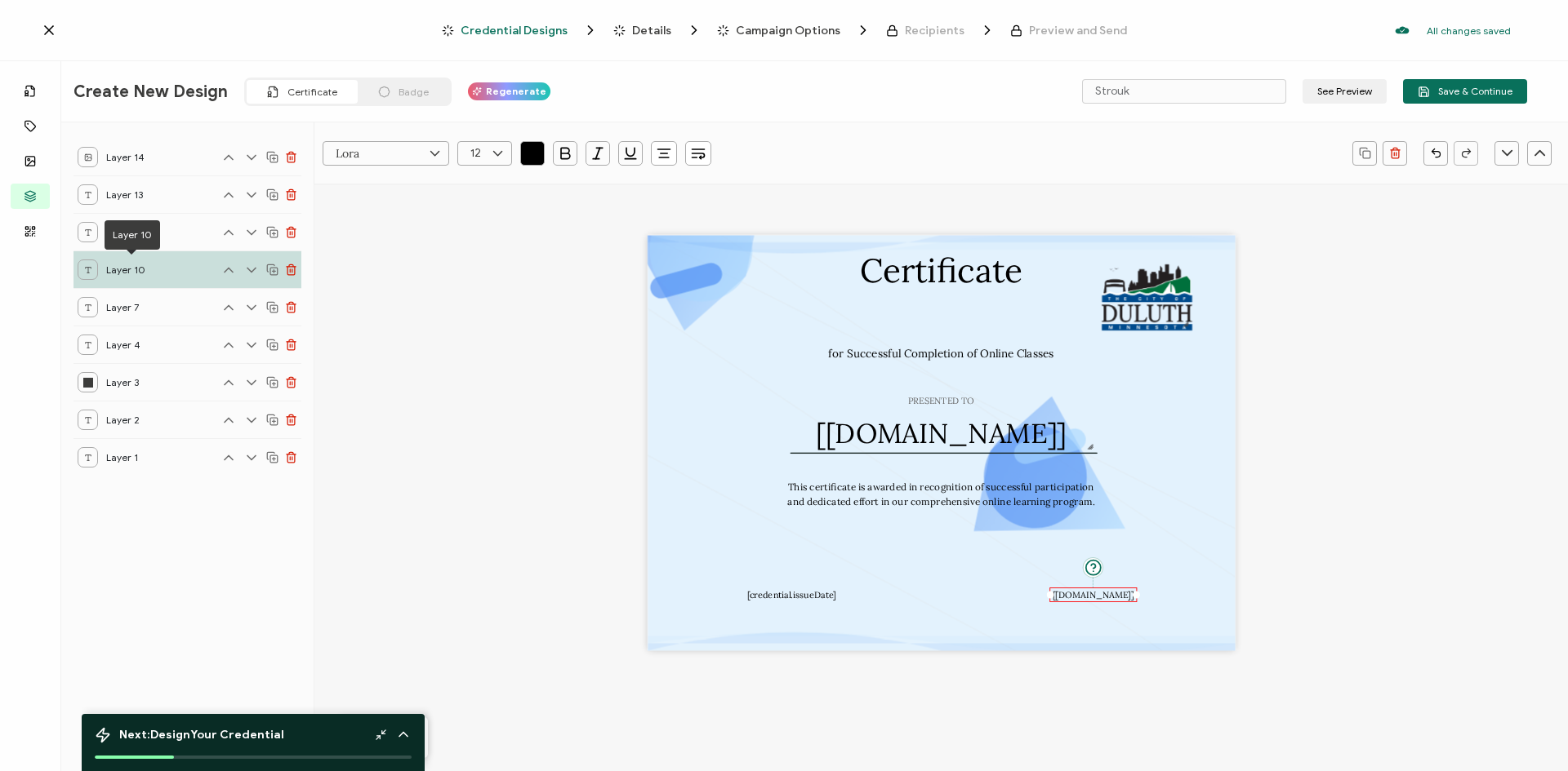
click at [148, 268] on span "Layer 10" at bounding box center [130, 269] width 49 height 20
click at [935, 445] on pre "[[DOMAIN_NAME]]" at bounding box center [941, 432] width 251 height 34
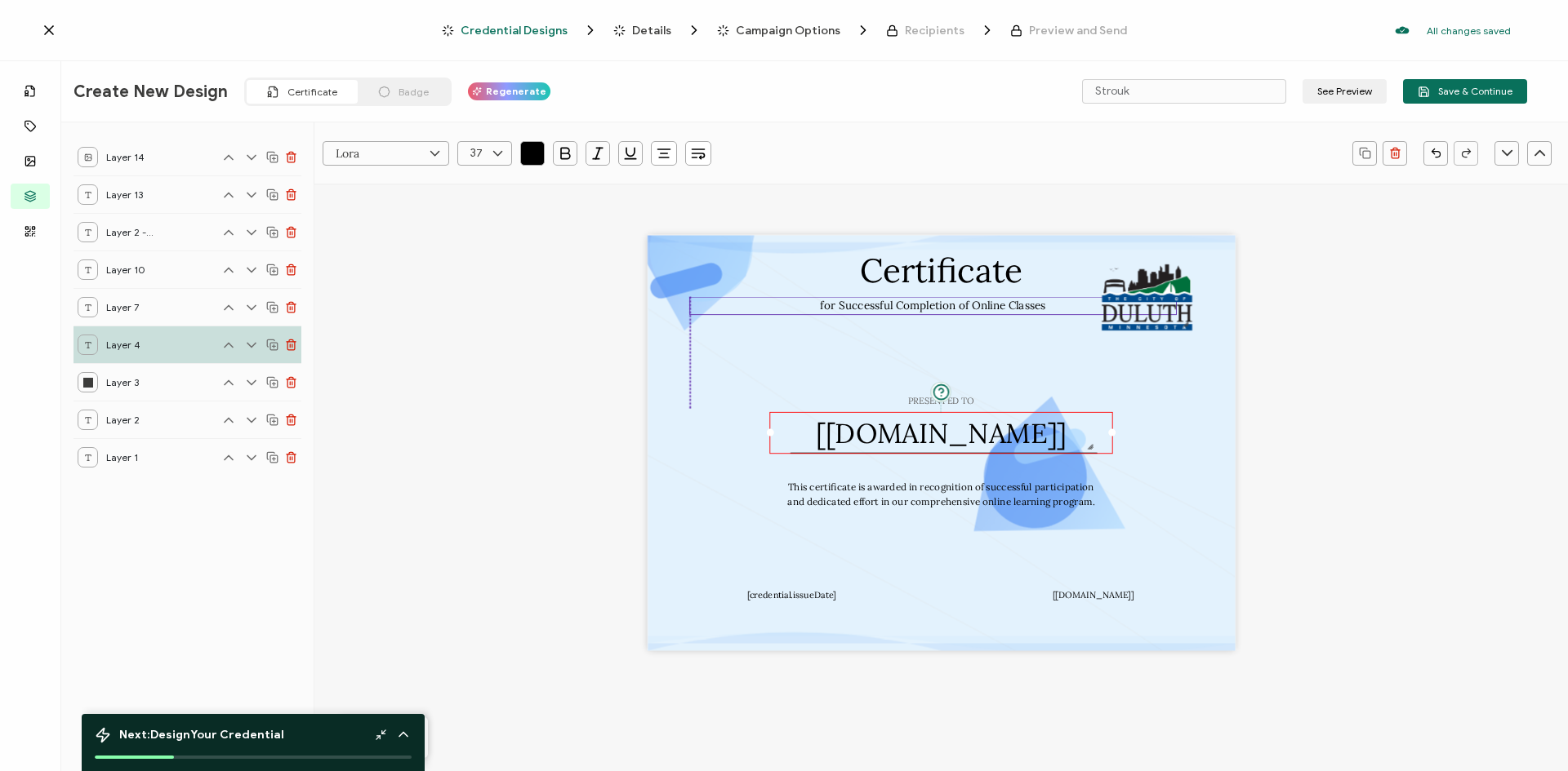
drag, startPoint x: 960, startPoint y: 358, endPoint x: 956, endPoint y: 309, distance: 49.2
click at [956, 309] on pre "for Successful Completion of Online Classes" at bounding box center [932, 305] width 225 height 14
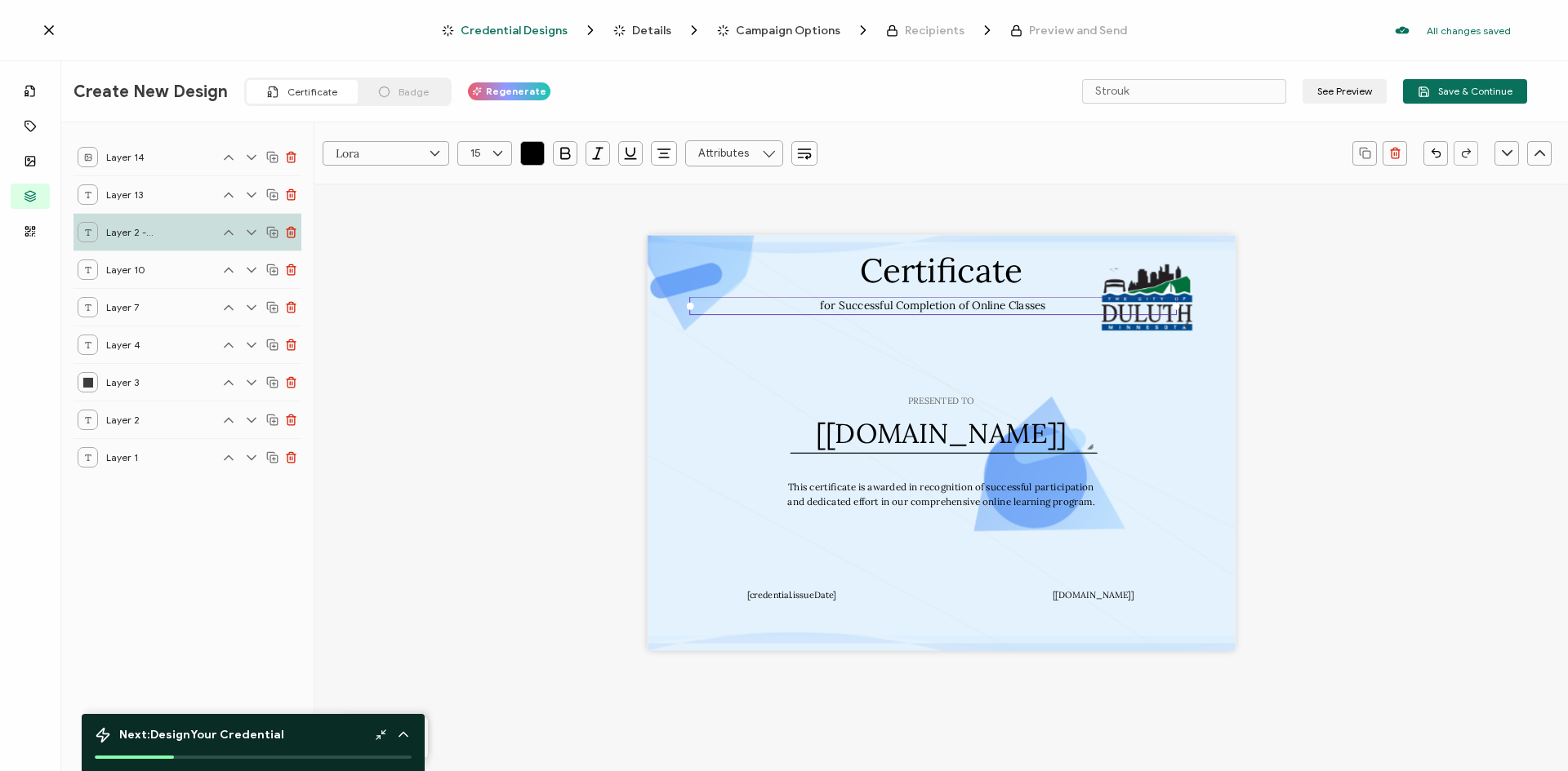
click at [87, 232] on icon at bounding box center [88, 233] width 8 height 8
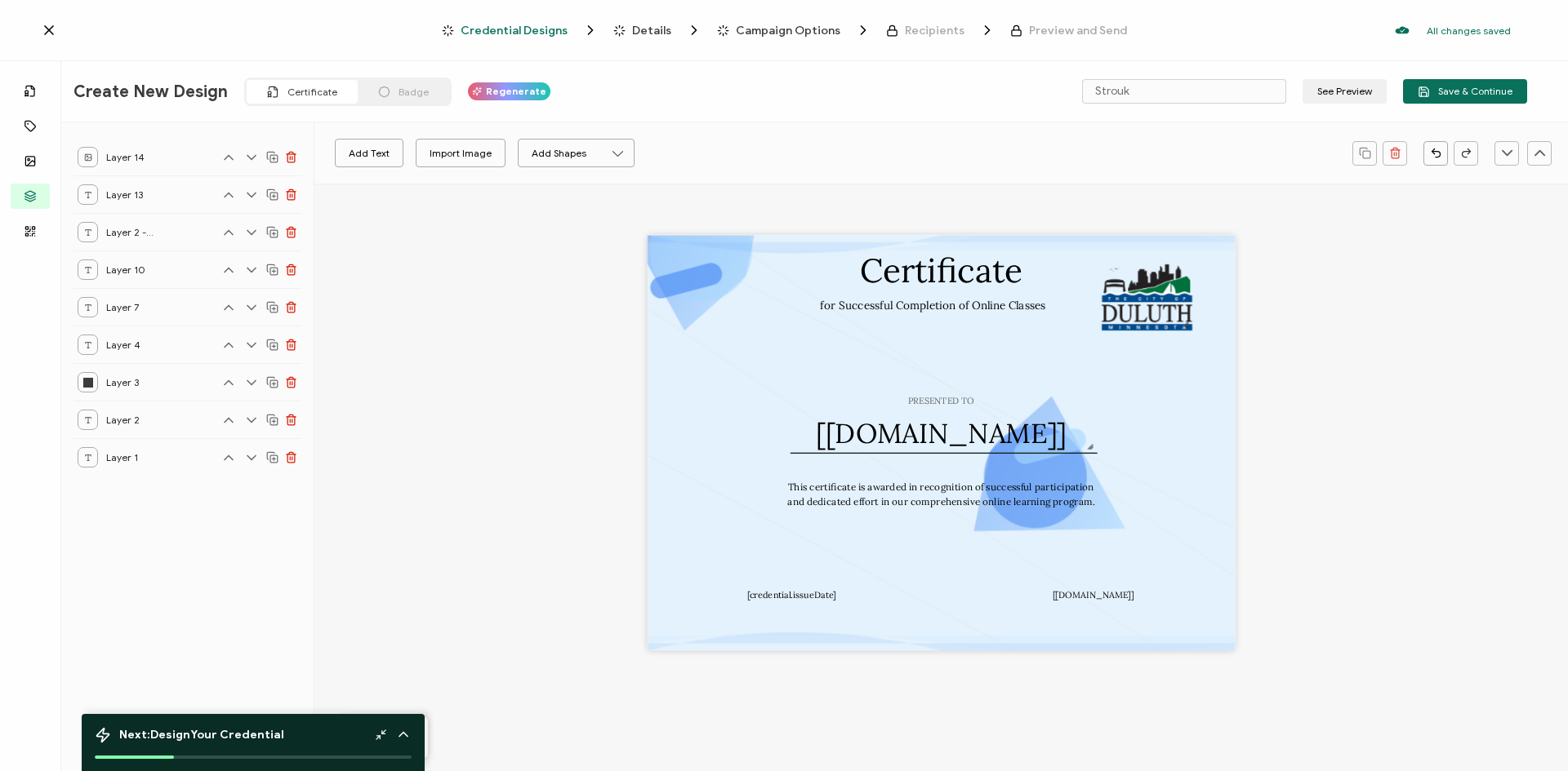
click at [87, 232] on icon at bounding box center [88, 233] width 8 height 8
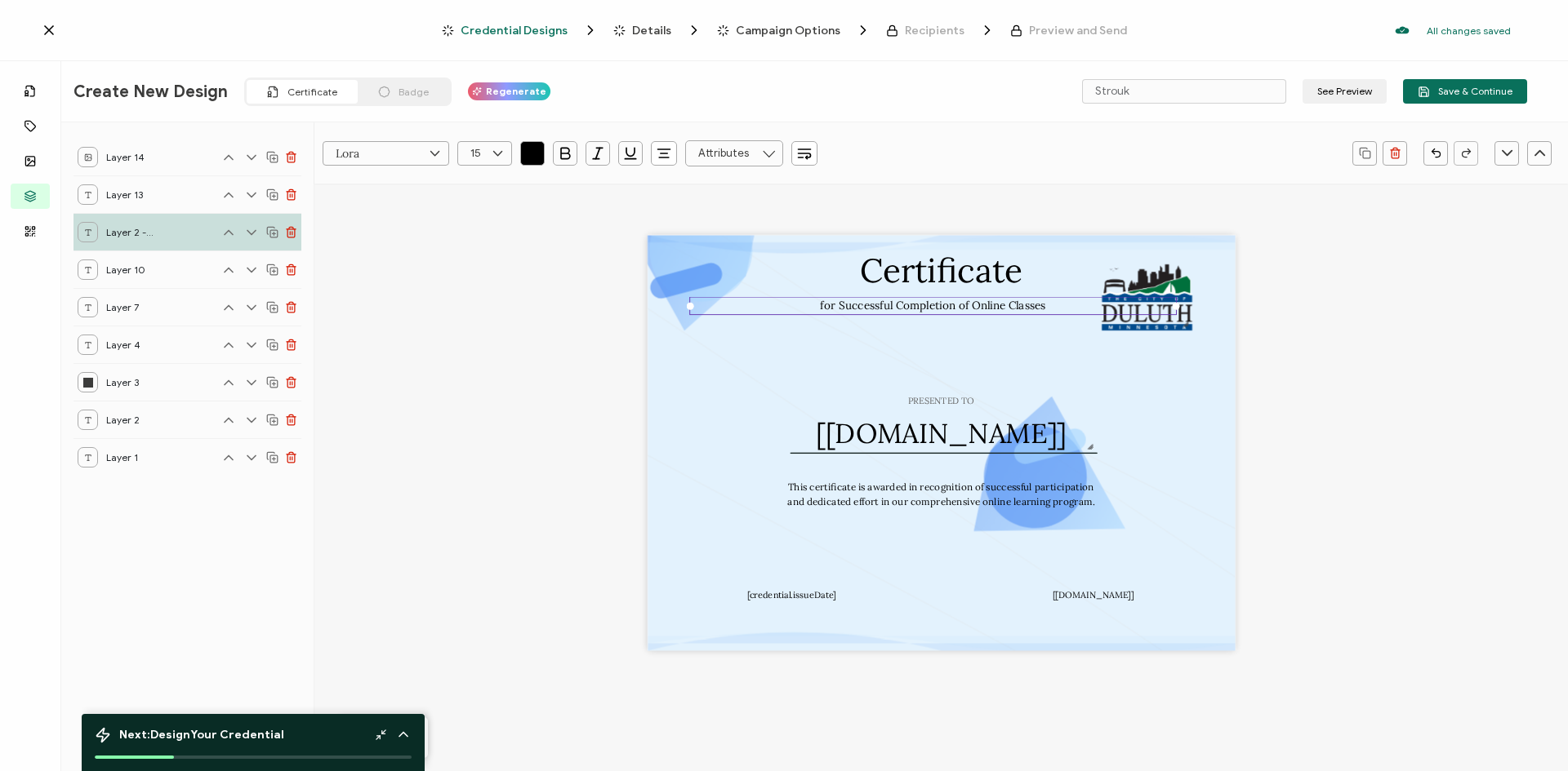
click at [87, 232] on icon at bounding box center [88, 233] width 8 height 8
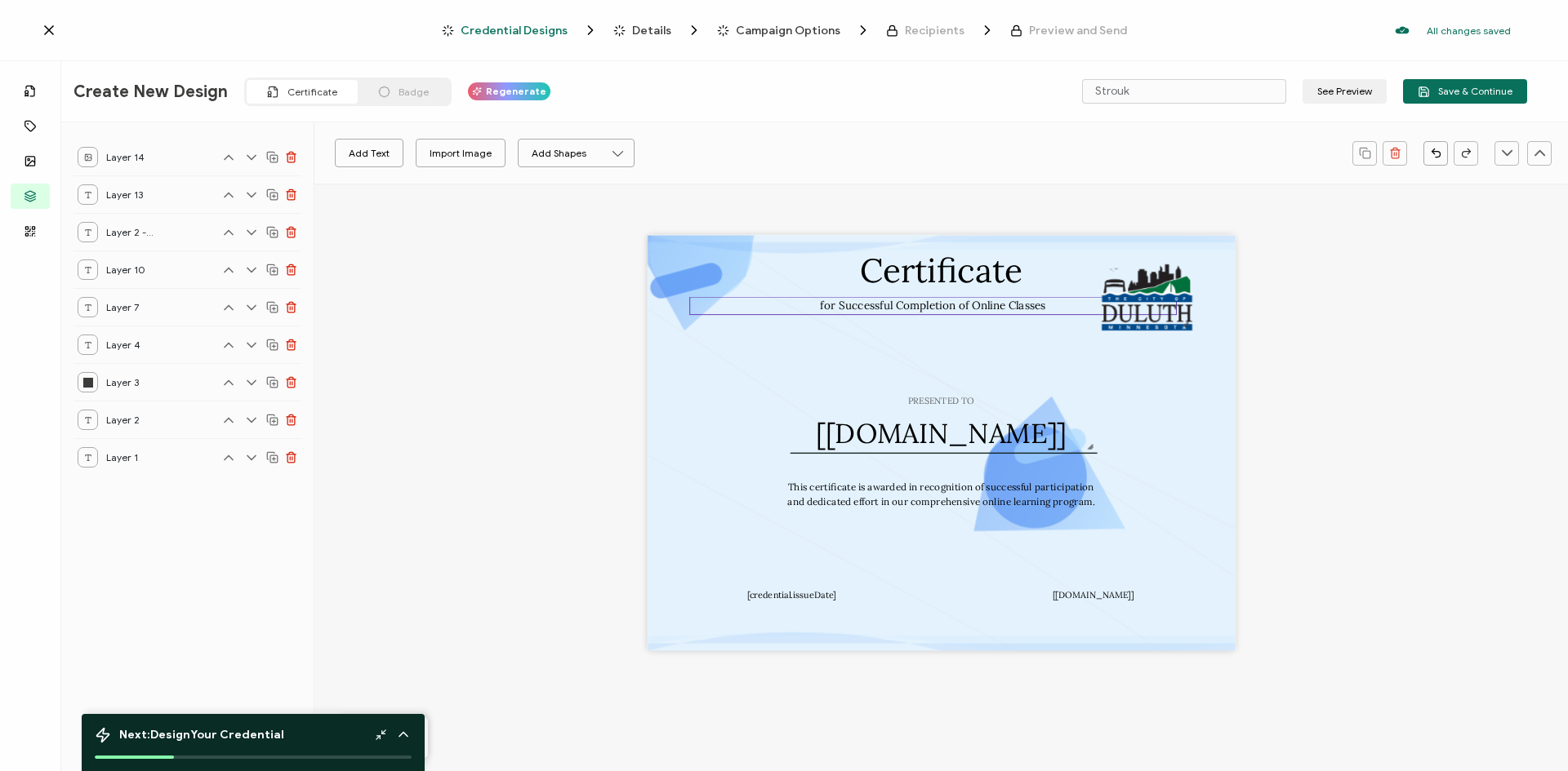
click at [920, 303] on pre "for Successful Completion of Online Classes" at bounding box center [932, 305] width 225 height 14
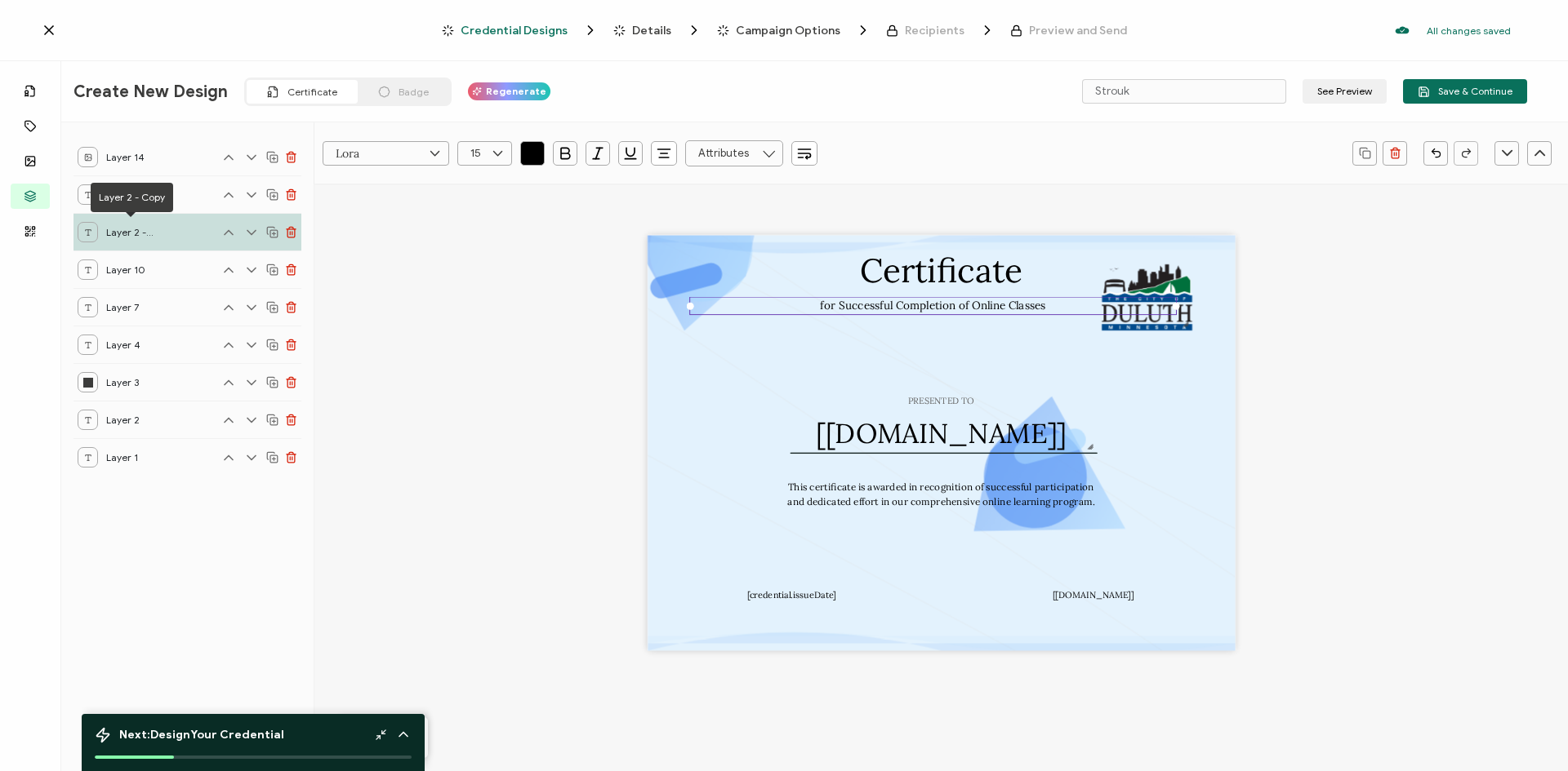
click at [132, 231] on span "Layer 2 - Copy" at bounding box center [130, 232] width 49 height 20
click at [150, 230] on span "Layer 2 - Copy" at bounding box center [130, 232] width 49 height 20
drag, startPoint x: 150, startPoint y: 230, endPoint x: 946, endPoint y: 304, distance: 799.4
click at [946, 304] on pre "for Successful Completion of Online Classes" at bounding box center [932, 305] width 225 height 14
click at [1047, 312] on div "For Successful Completion of Online Classes" at bounding box center [932, 306] width 488 height 18
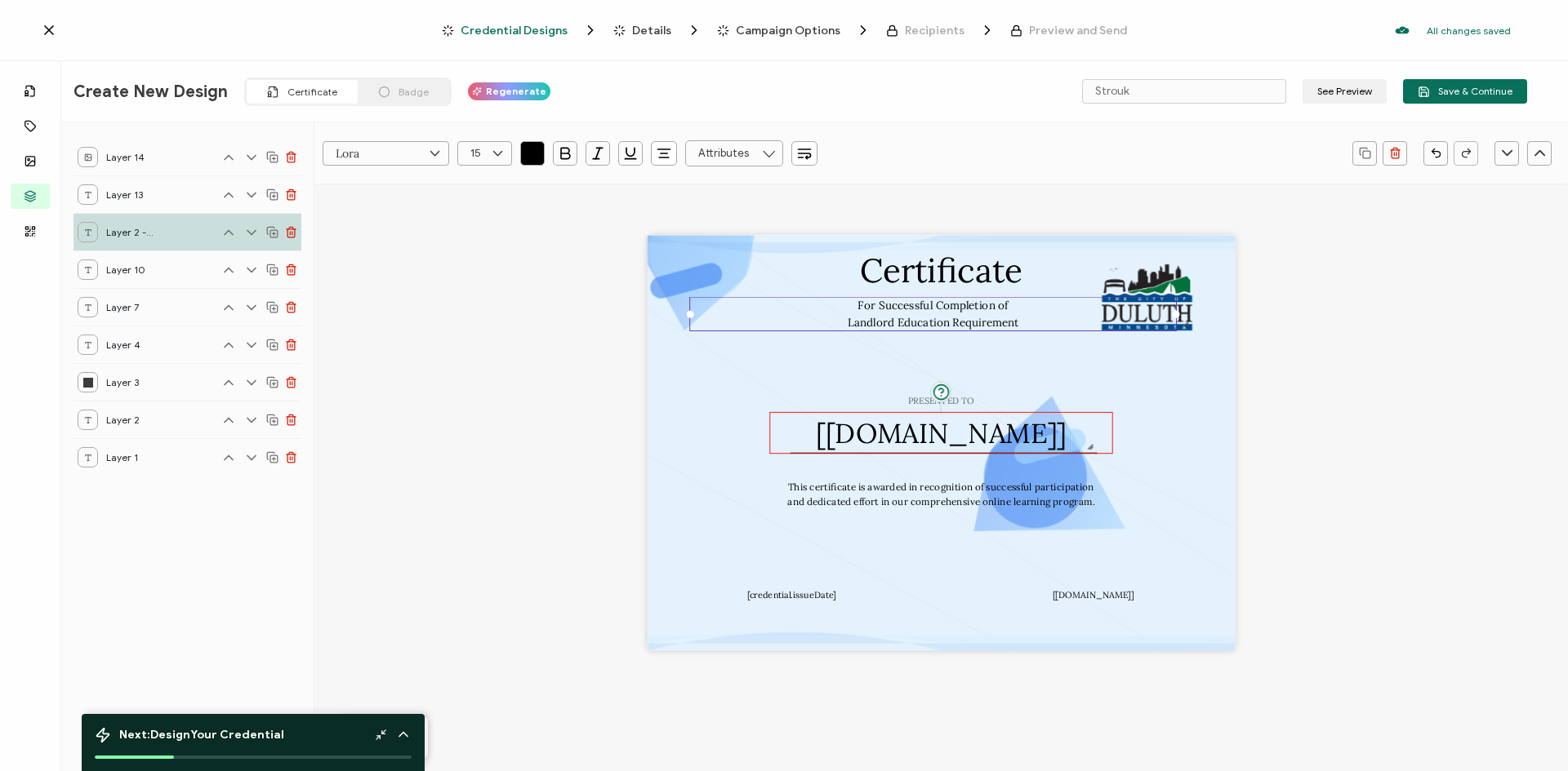
click at [954, 432] on pre "[[DOMAIN_NAME]]" at bounding box center [941, 432] width 251 height 34
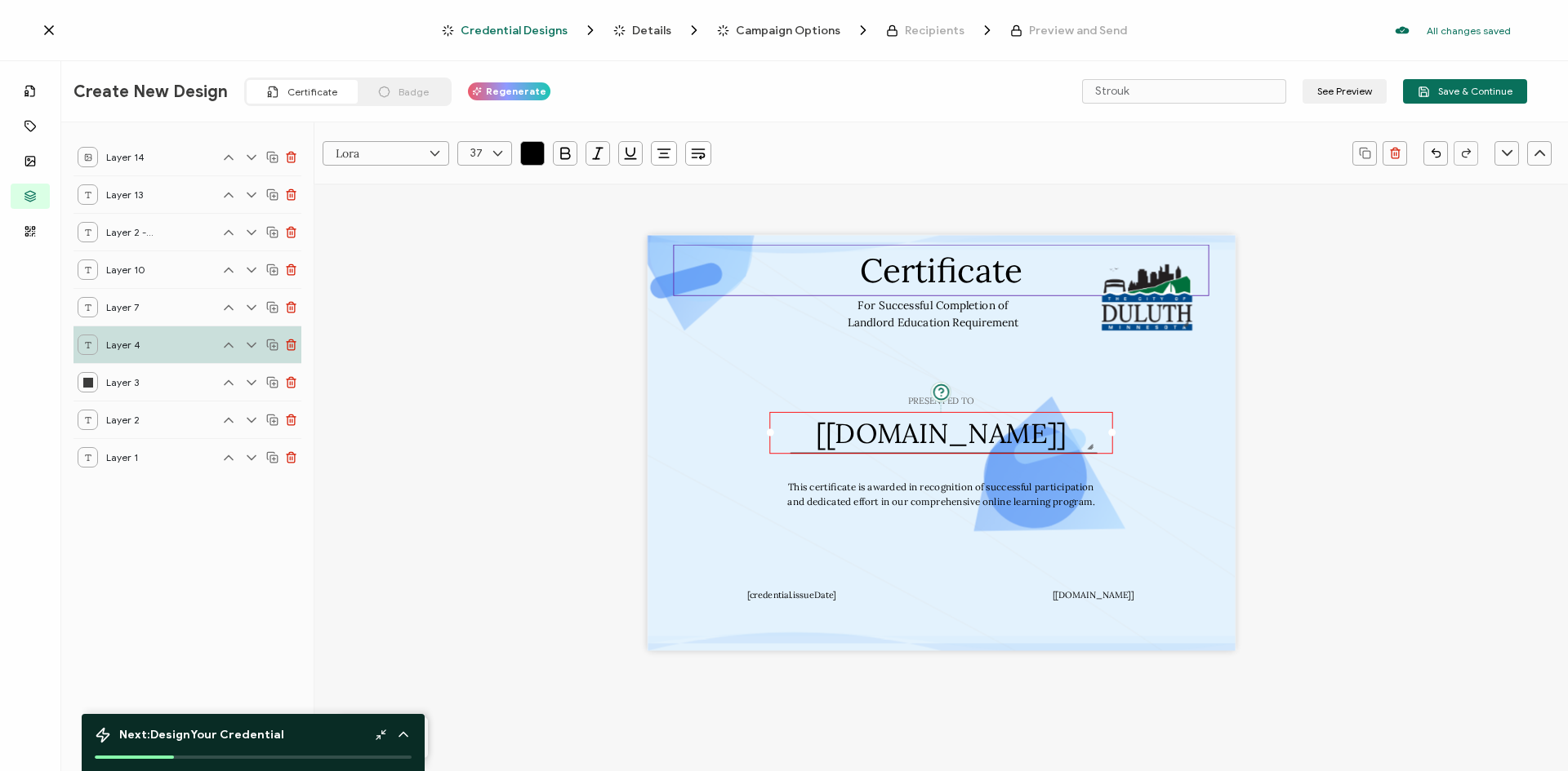
click at [711, 273] on div "Certificate" at bounding box center [941, 271] width 535 height 52
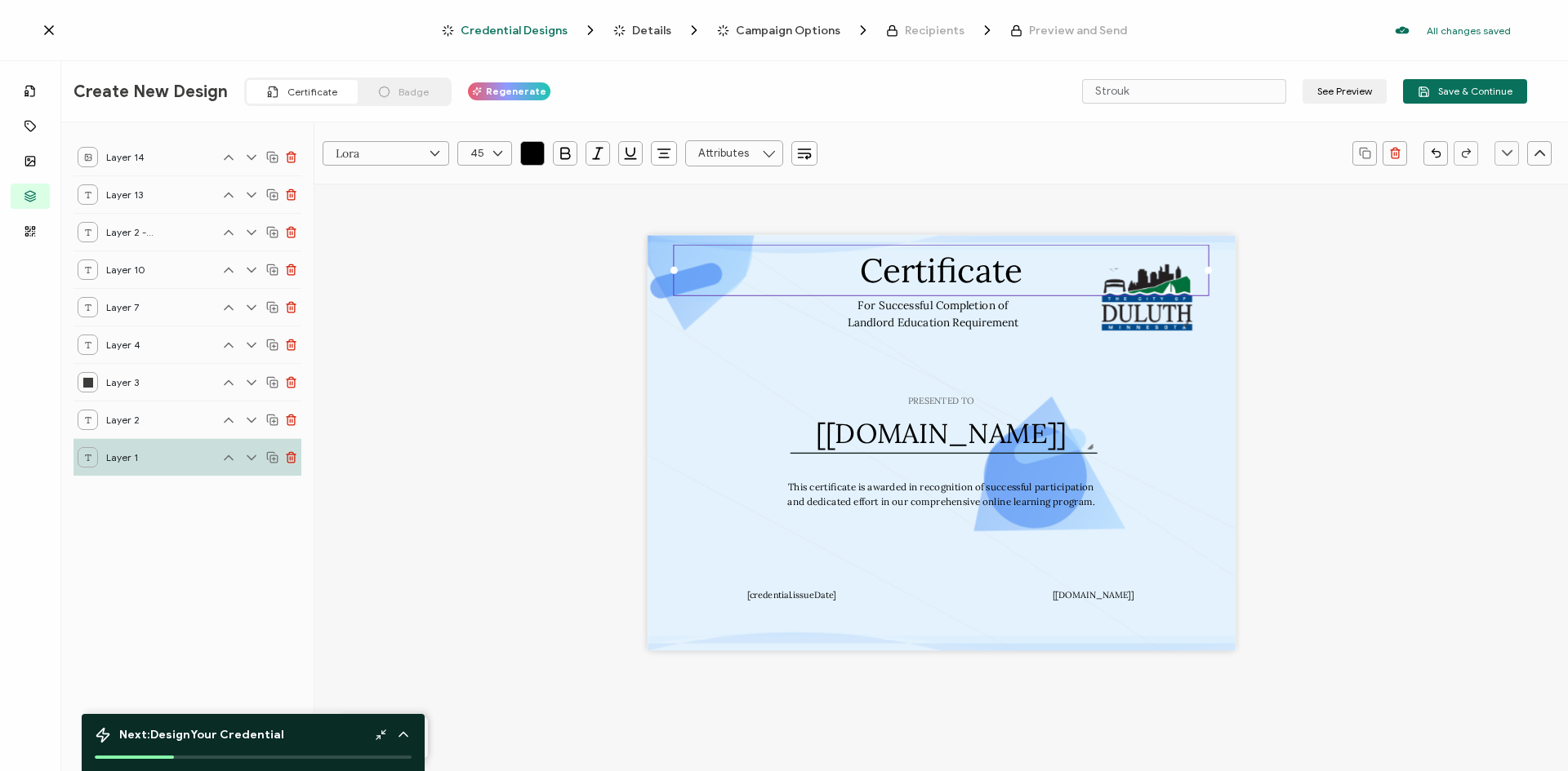
click at [683, 313] on div "Certificate PRESENTED TO The recipient’s full name, which will be automatically…" at bounding box center [941, 443] width 588 height 415
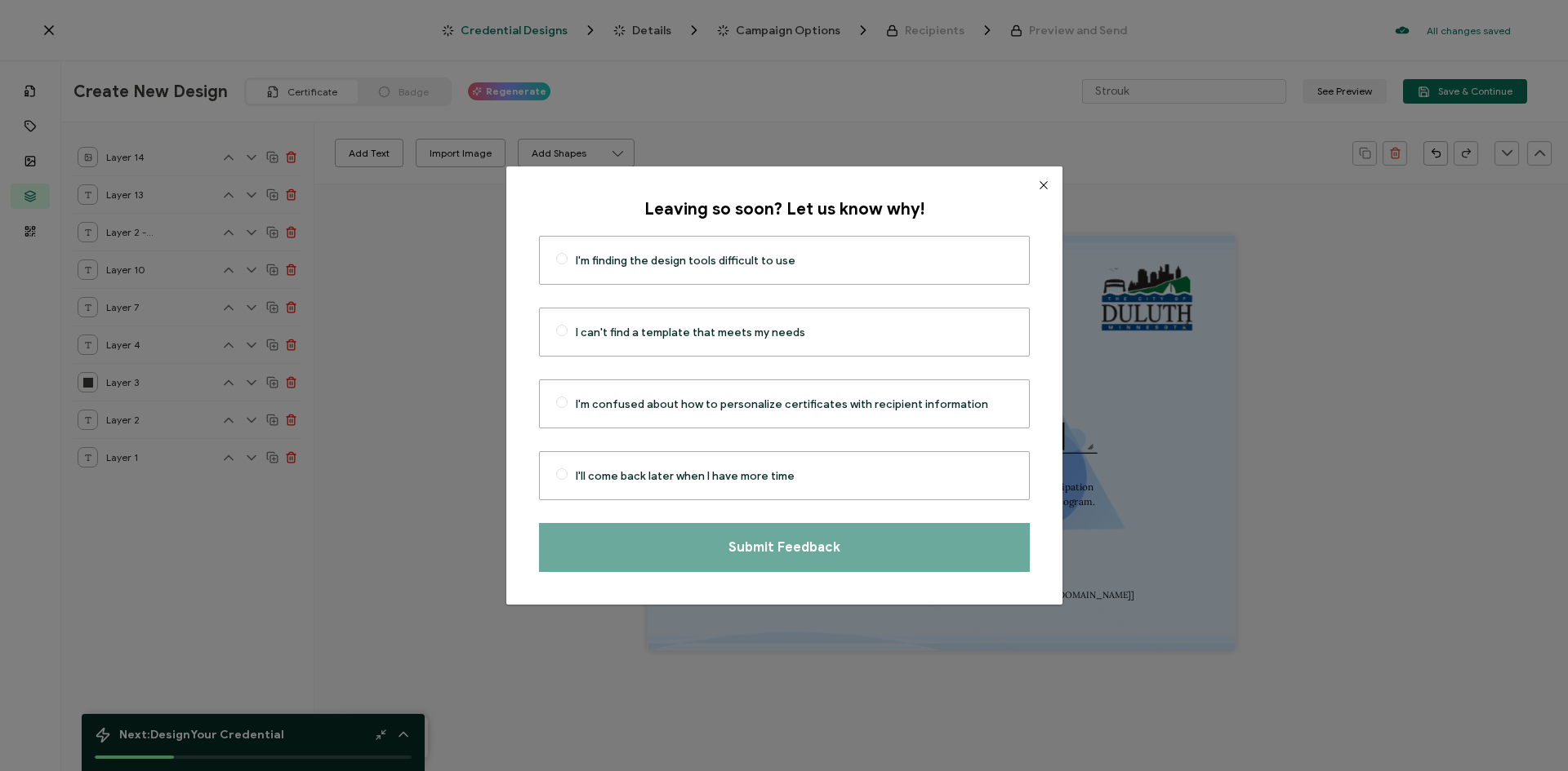
click at [1037, 179] on icon "Close" at bounding box center [1043, 185] width 13 height 13
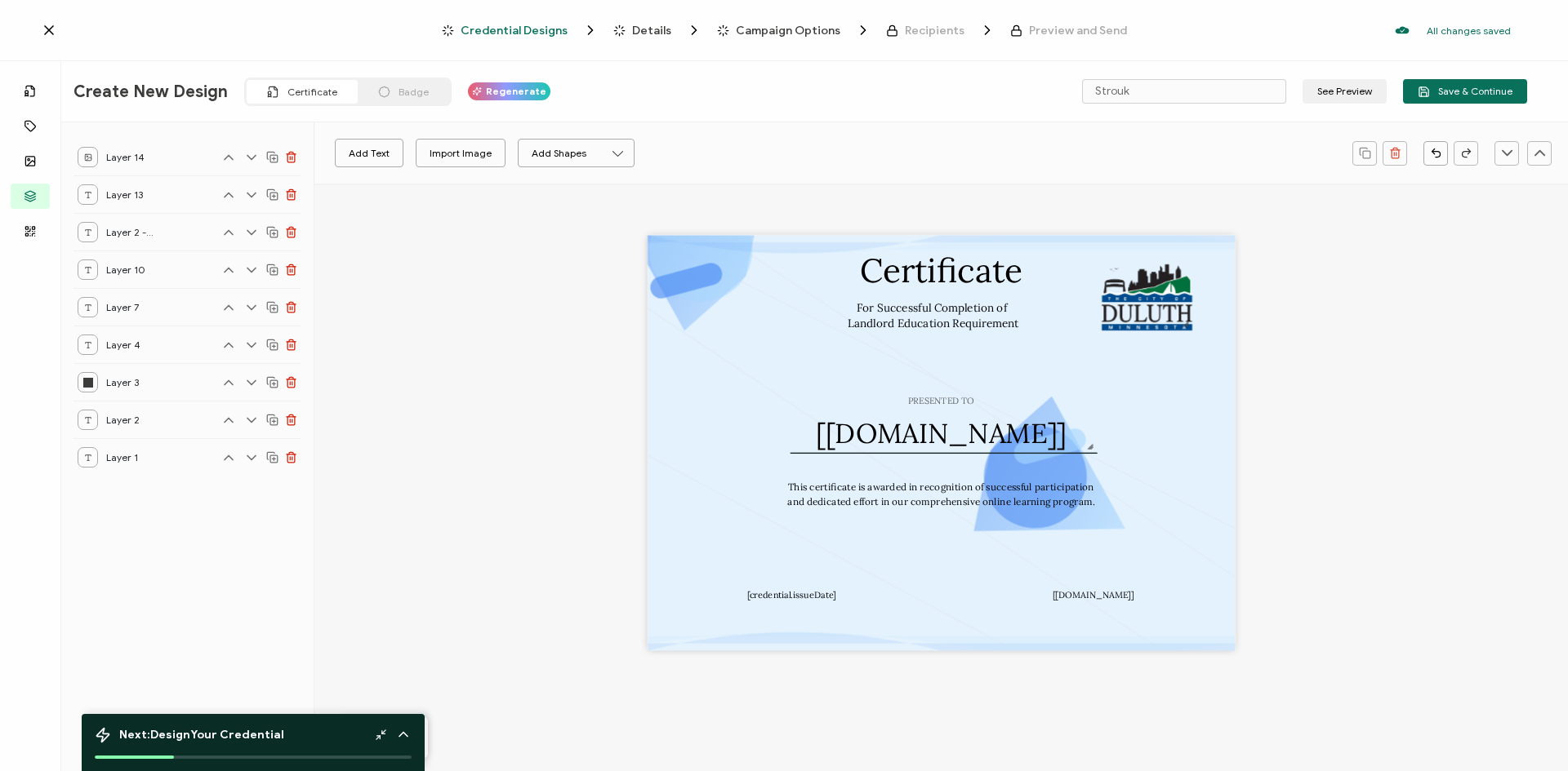
drag, startPoint x: 892, startPoint y: 298, endPoint x: 542, endPoint y: 233, distance: 356.0
click at [542, 233] on div "Certificate PRESENTED TO The recipient’s full name, which will be automatically…" at bounding box center [941, 468] width 1128 height 569
click at [465, 159] on div "Import Image" at bounding box center [460, 153] width 62 height 28
click at [455, 147] on div "Import Image" at bounding box center [460, 153] width 62 height 28
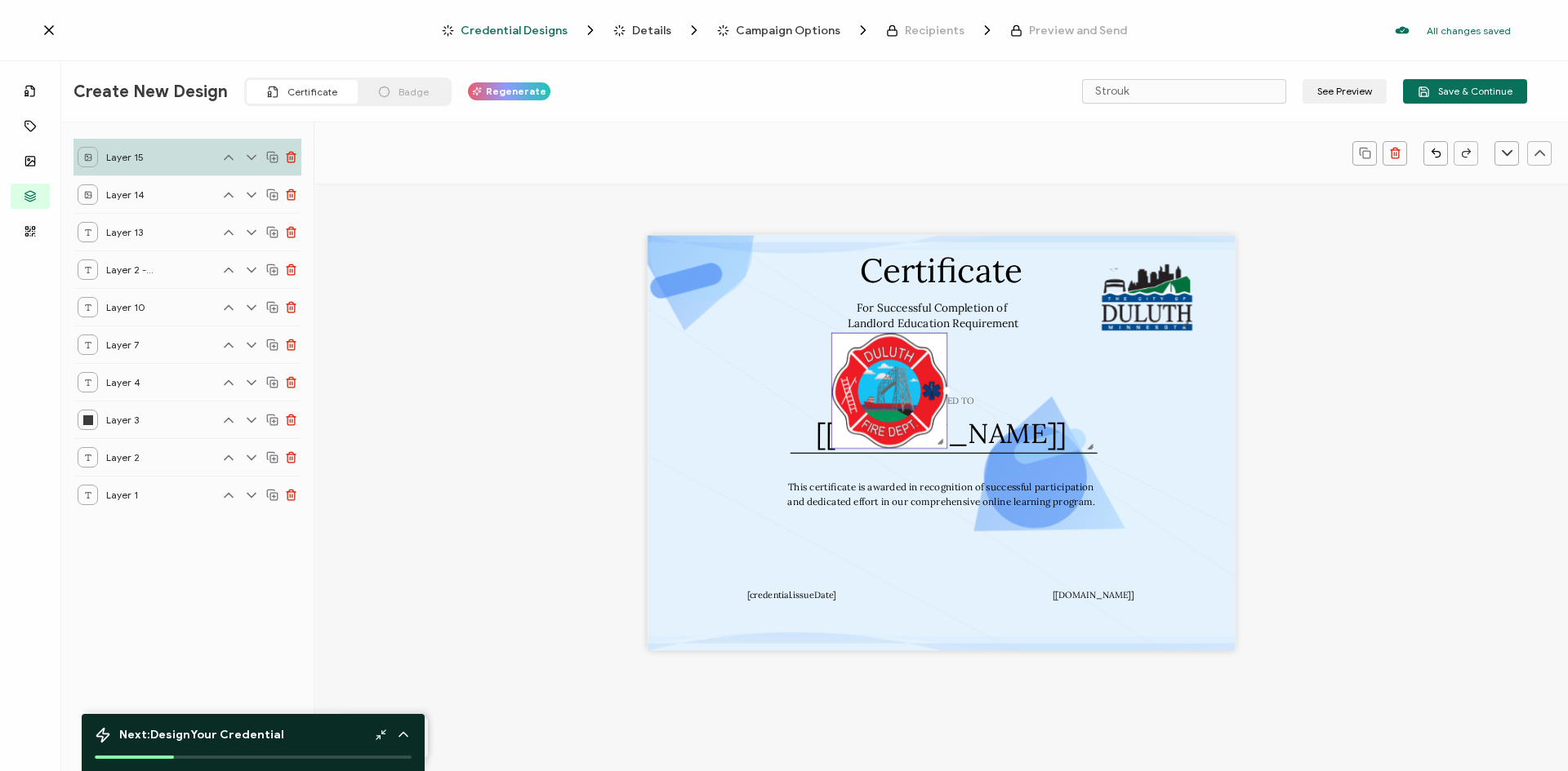
drag, startPoint x: 1040, startPoint y: 545, endPoint x: 926, endPoint y: 432, distance: 160.5
click at [926, 432] on div at bounding box center [889, 390] width 116 height 116
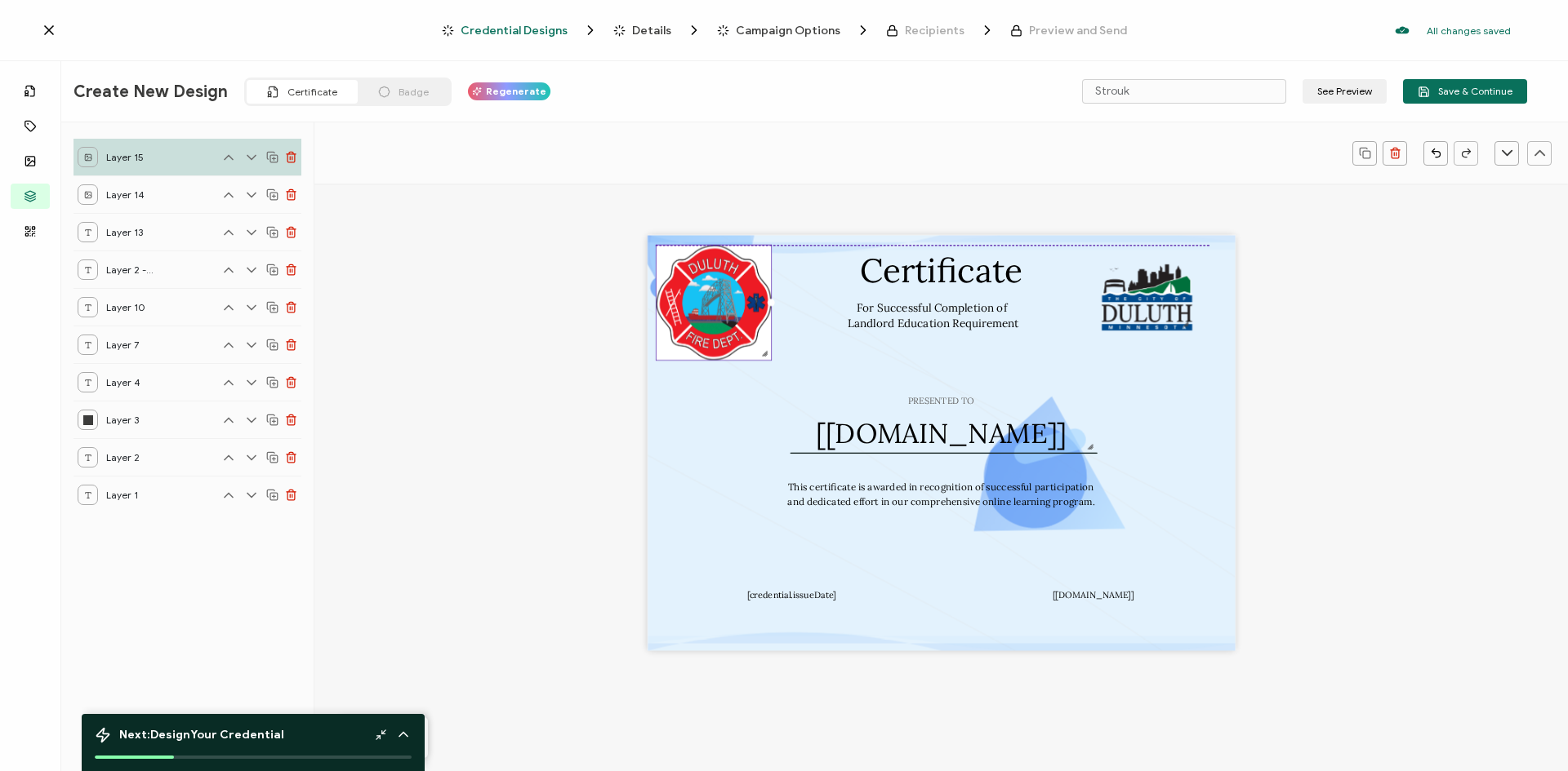
drag, startPoint x: 918, startPoint y: 421, endPoint x: 742, endPoint y: 331, distance: 197.7
click at [742, 331] on img at bounding box center [712, 303] width 114 height 114
click at [724, 318] on img at bounding box center [712, 303] width 114 height 114
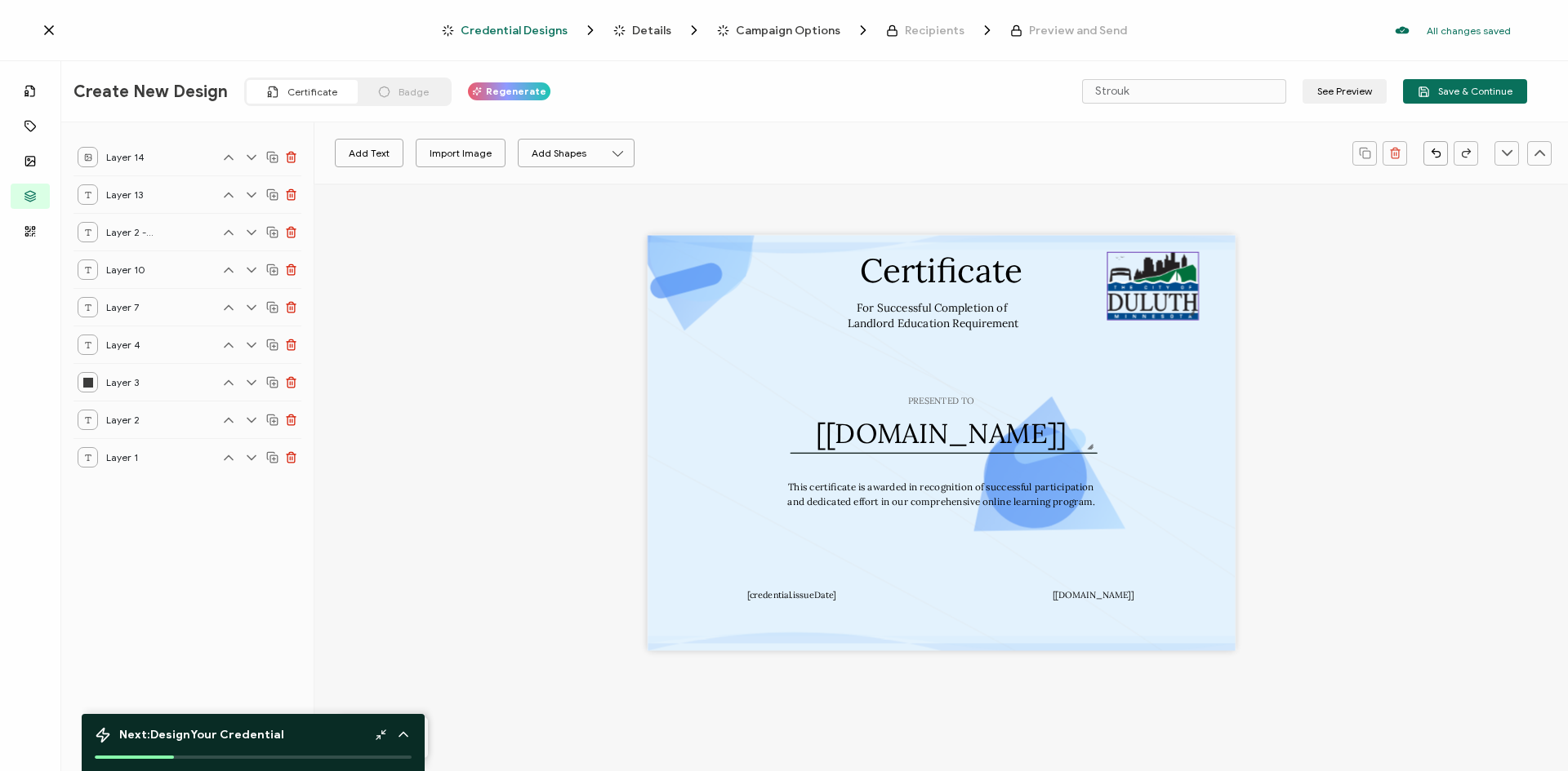
drag, startPoint x: 706, startPoint y: 268, endPoint x: 1158, endPoint y: 276, distance: 452.1
click at [1158, 276] on img at bounding box center [1153, 286] width 91 height 66
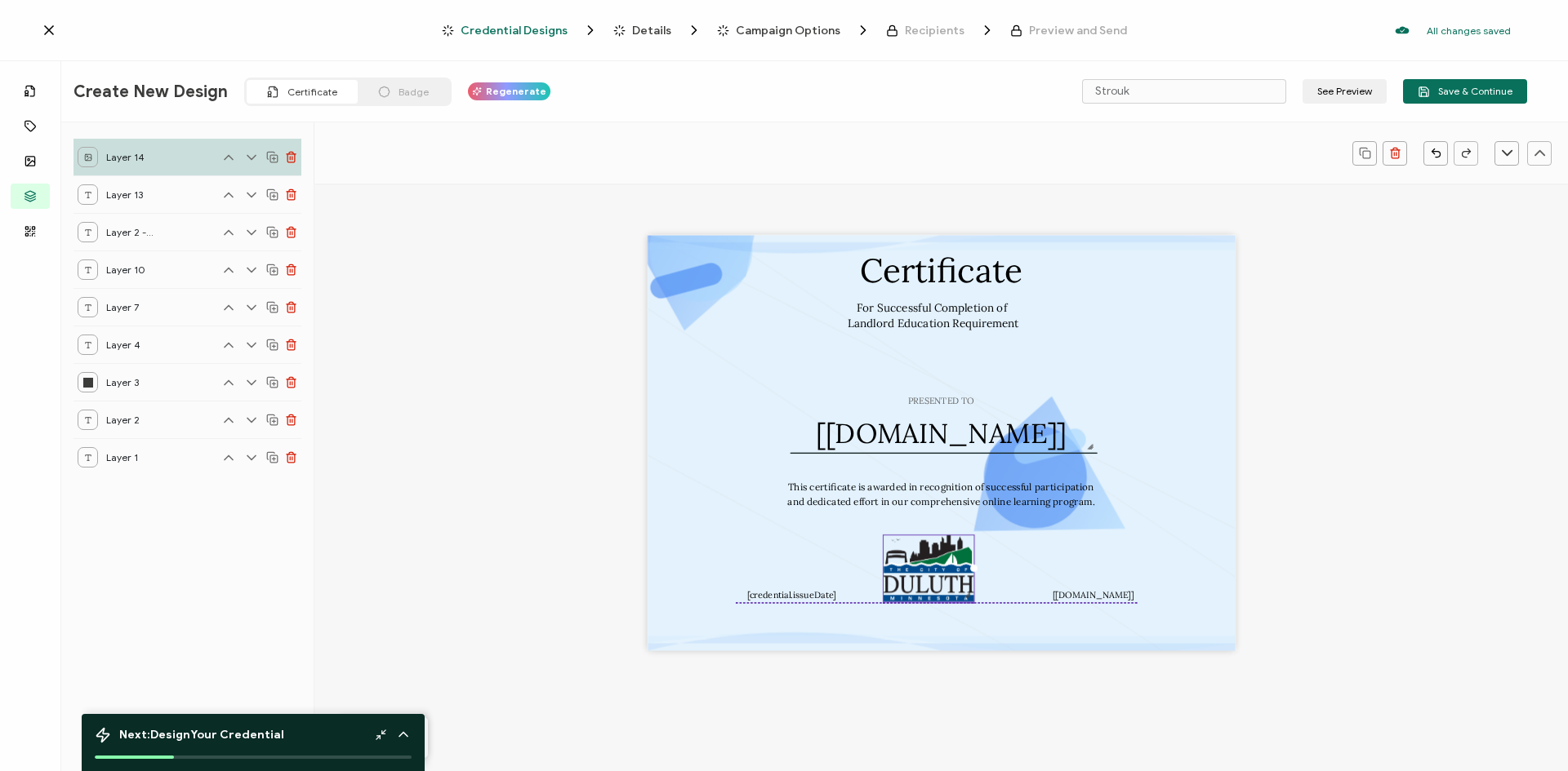
drag, startPoint x: 1115, startPoint y: 302, endPoint x: 891, endPoint y: 582, distance: 358.6
click at [891, 582] on img at bounding box center [927, 568] width 91 height 66
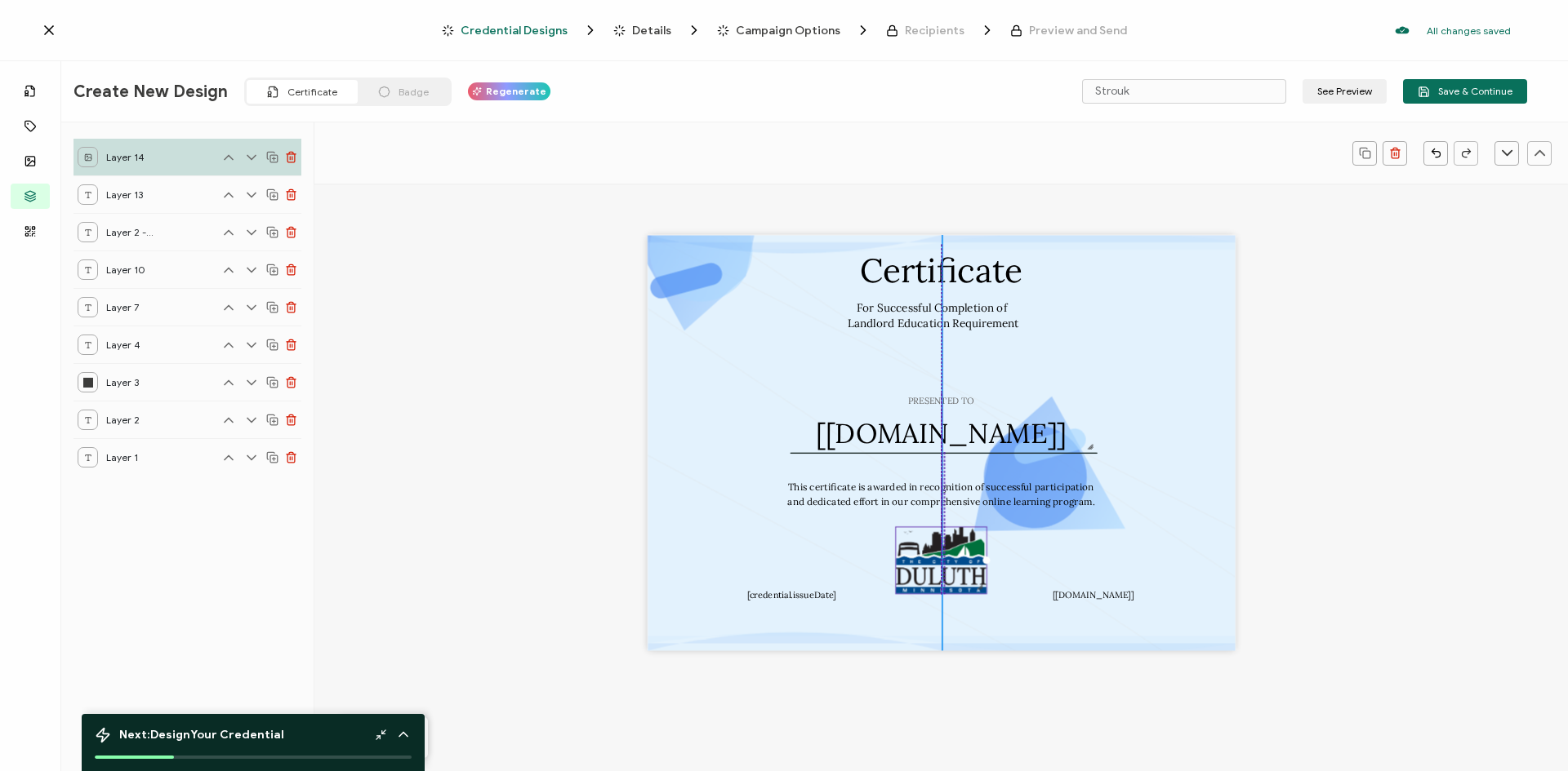
drag, startPoint x: 896, startPoint y: 582, endPoint x: 909, endPoint y: 573, distance: 15.8
click at [909, 573] on img at bounding box center [941, 560] width 91 height 66
click at [1125, 503] on div "Certificate PRESENTED TO The recipient’s full name, which will be automatically…" at bounding box center [941, 443] width 588 height 415
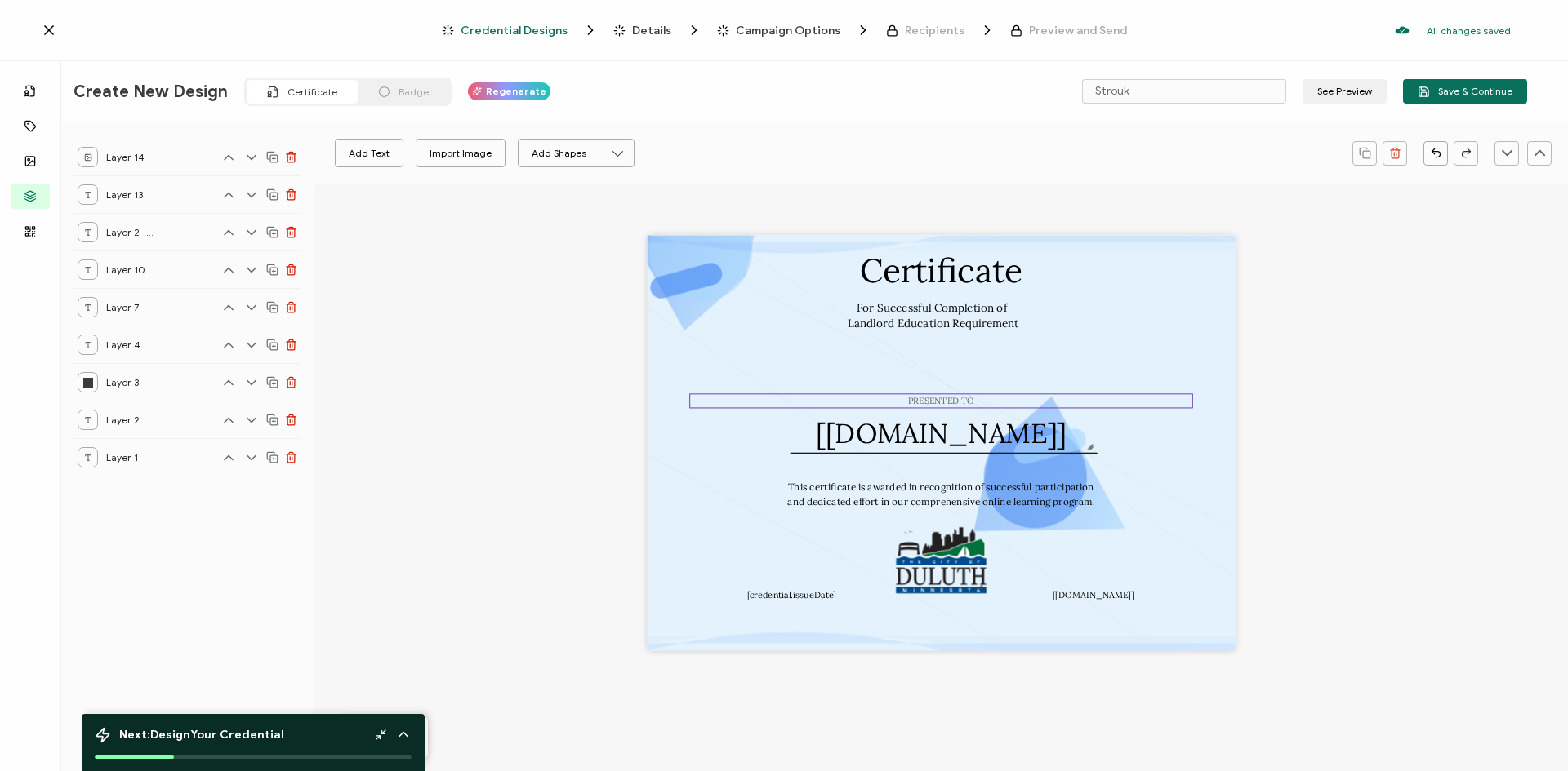
click at [943, 403] on pre "PRESENTED TO" at bounding box center [941, 402] width 66 height 12
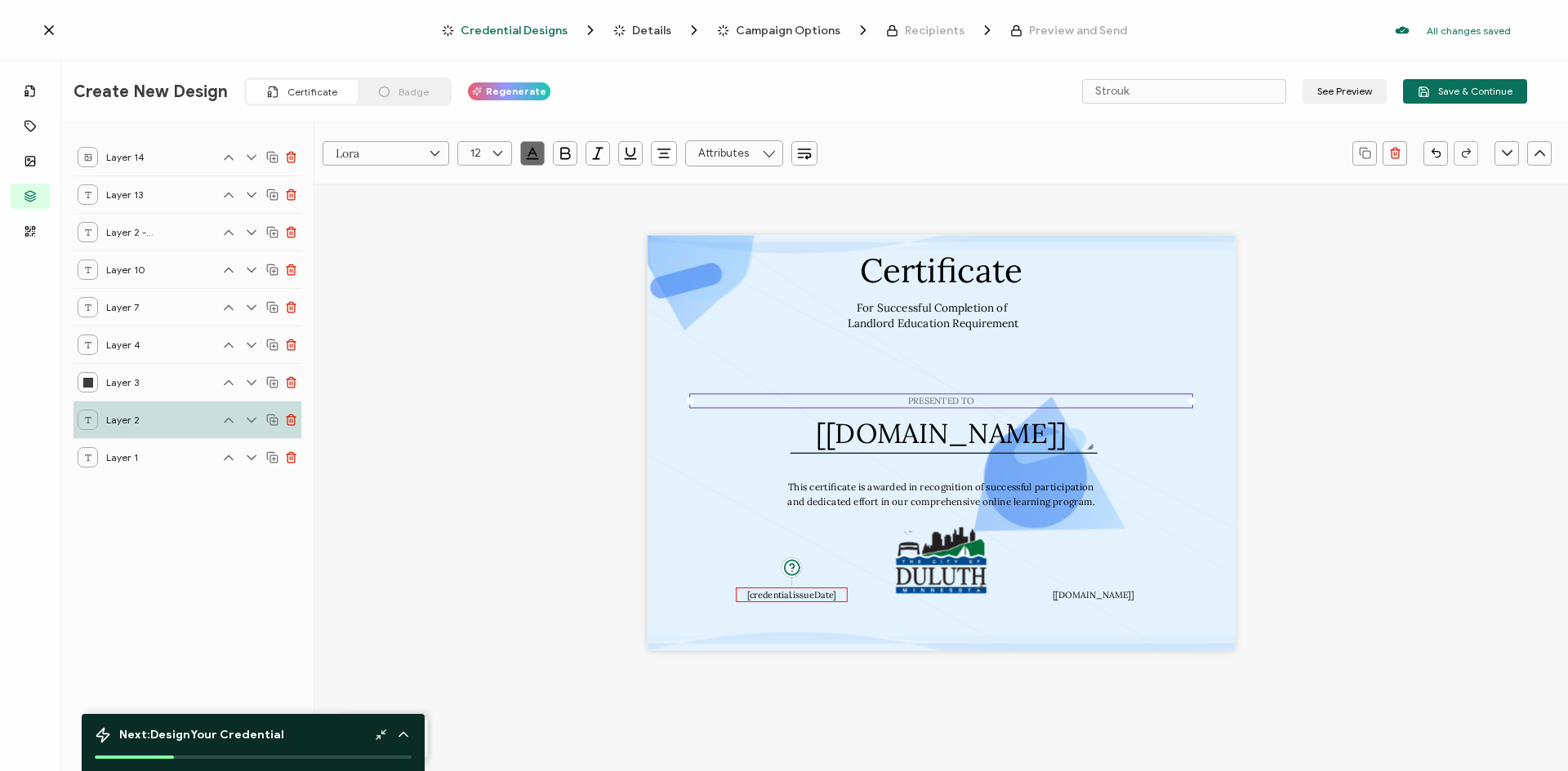
click at [780, 601] on div "[credential.issueDate]" at bounding box center [792, 595] width 112 height 15
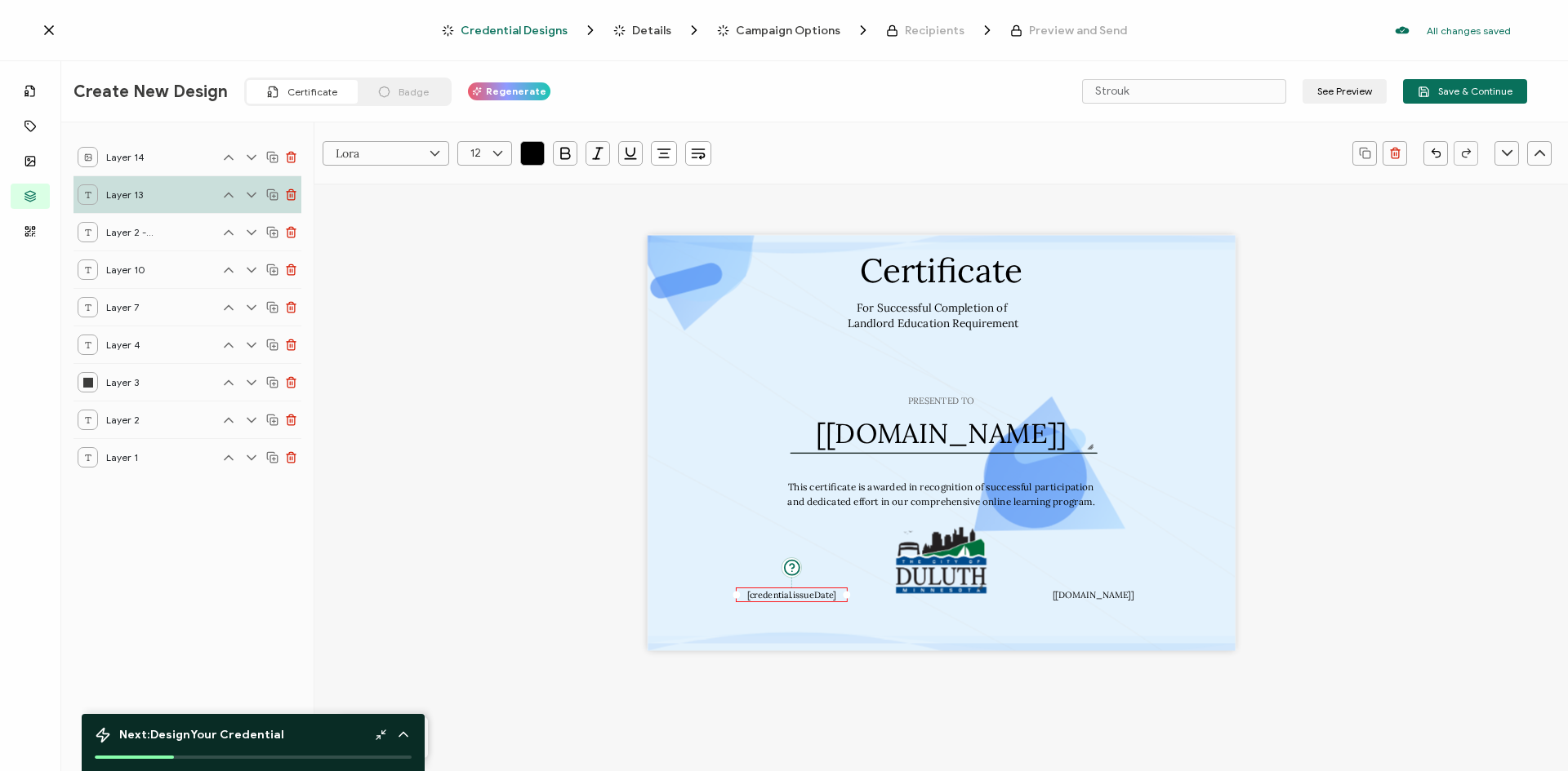
click at [780, 601] on div "[credential.issueDate]" at bounding box center [792, 595] width 112 height 15
click at [780, 598] on pre "[credential.issueDate]" at bounding box center [792, 595] width 89 height 12
click at [781, 594] on pre "[credential.issueDate]" at bounding box center [792, 595] width 89 height 12
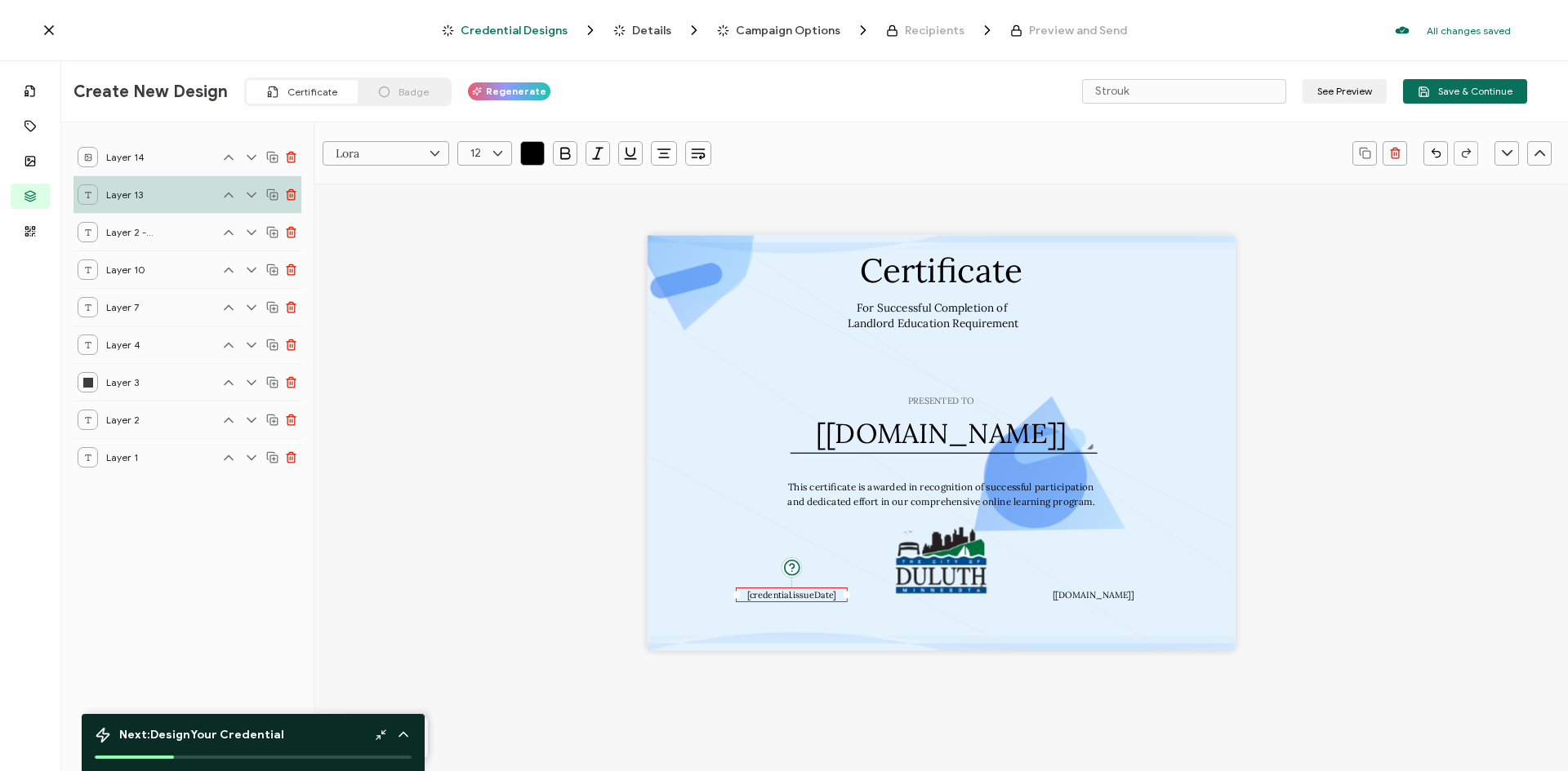
click at [781, 594] on pre "[credential.issueDate]" at bounding box center [792, 595] width 89 height 12
